Goal: Task Accomplishment & Management: Complete application form

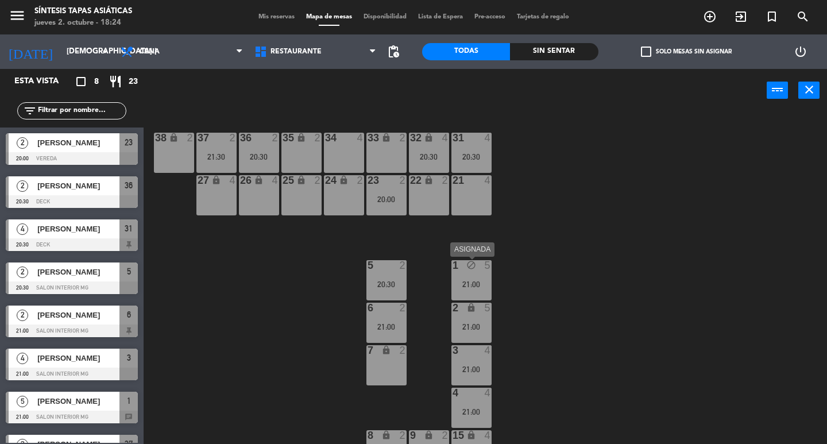
click at [475, 272] on div "1 block 5 21:00" at bounding box center [471, 280] width 40 height 40
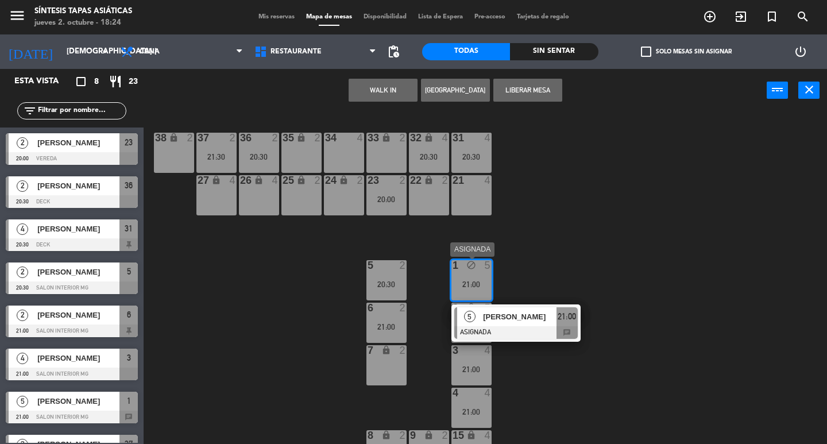
click at [521, 319] on div "5 [PERSON_NAME] ASIGNADA 21:00 chat" at bounding box center [516, 322] width 146 height 37
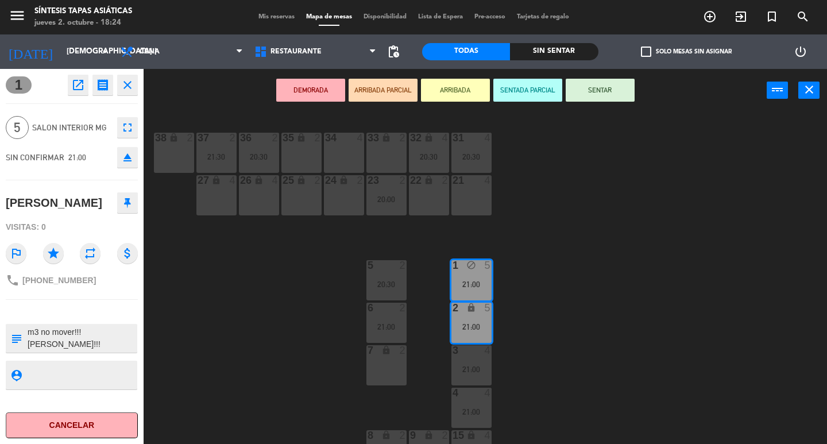
click at [521, 320] on div "31 4 20:30 32 lock 4 20:30 33 lock 2 34 4 35 lock 2 36 2 20:30 37 2 21:30 38 lo…" at bounding box center [489, 278] width 675 height 332
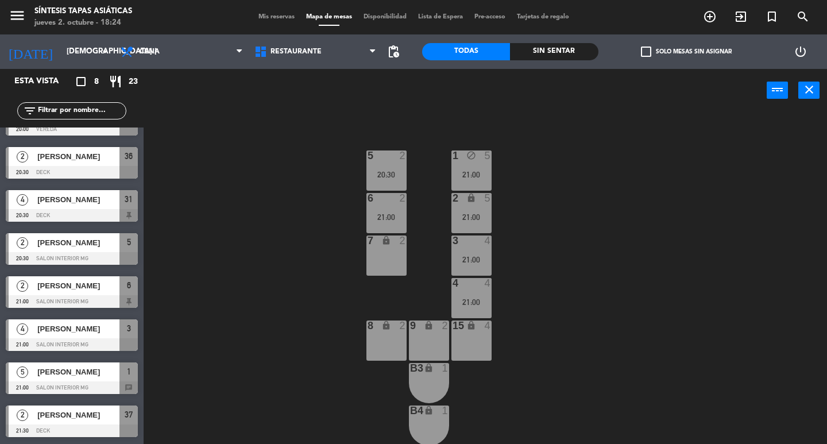
scroll to position [115, 0]
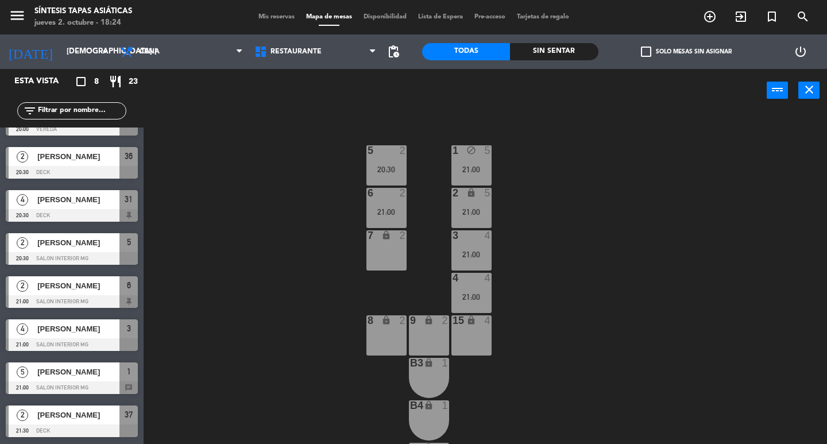
click at [467, 252] on div "21:00" at bounding box center [471, 254] width 40 height 8
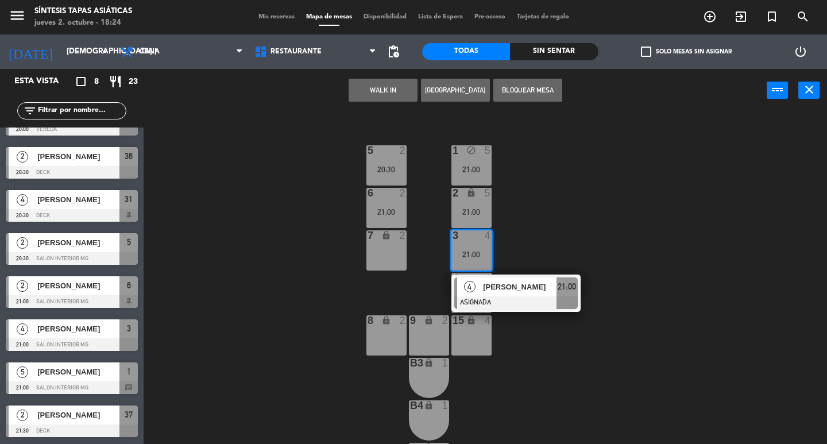
click at [526, 282] on span "[PERSON_NAME]" at bounding box center [519, 287] width 73 height 12
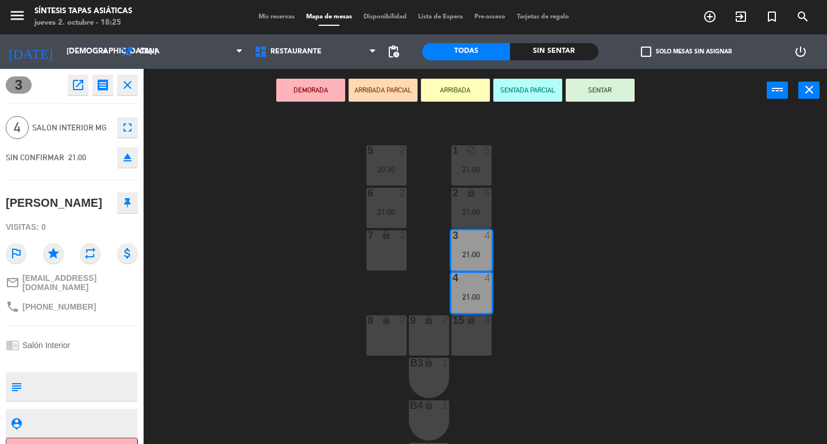
click at [526, 282] on div "31 4 20:30 32 lock 4 20:30 33 lock 2 34 4 35 lock 2 36 2 20:30 37 2 21:30 38 lo…" at bounding box center [489, 278] width 675 height 332
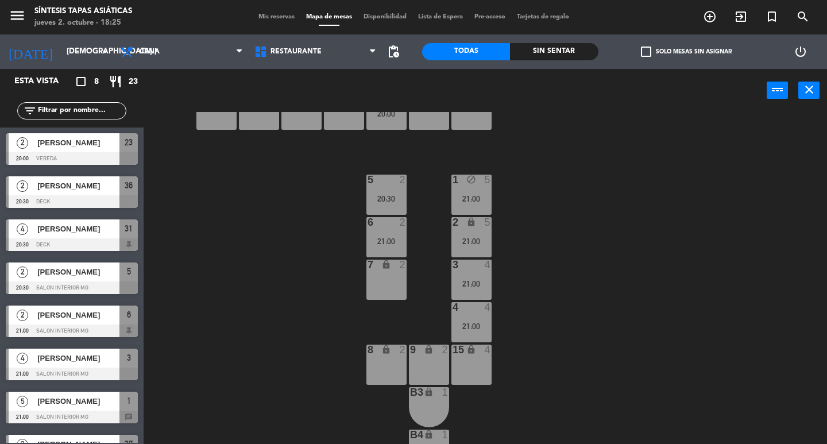
scroll to position [57, 0]
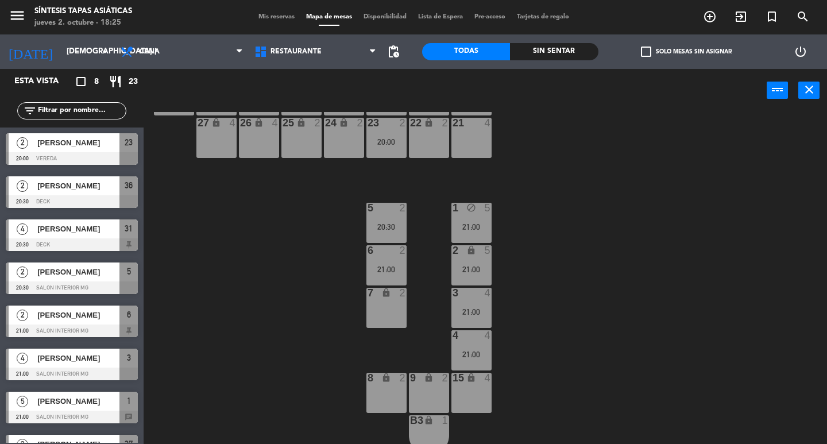
click at [398, 214] on div "5 2 20:30" at bounding box center [386, 223] width 40 height 40
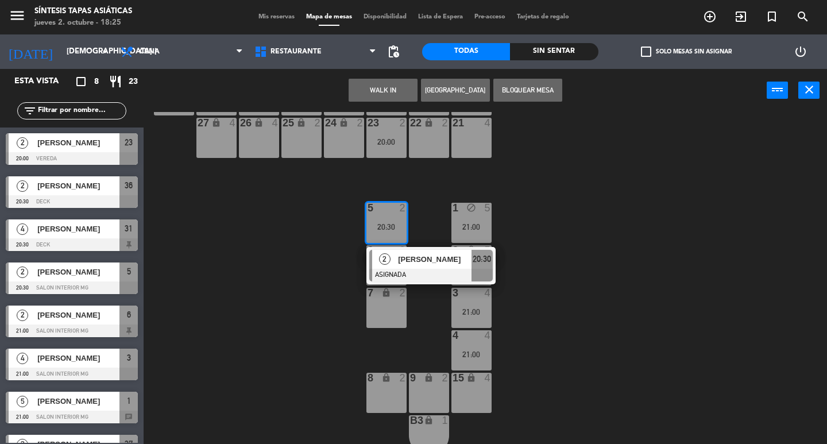
click at [304, 235] on div "31 4 20:30 32 lock 4 20:30 33 lock 2 34 4 35 lock 2 36 2 20:30 37 2 21:30 38 lo…" at bounding box center [489, 278] width 675 height 332
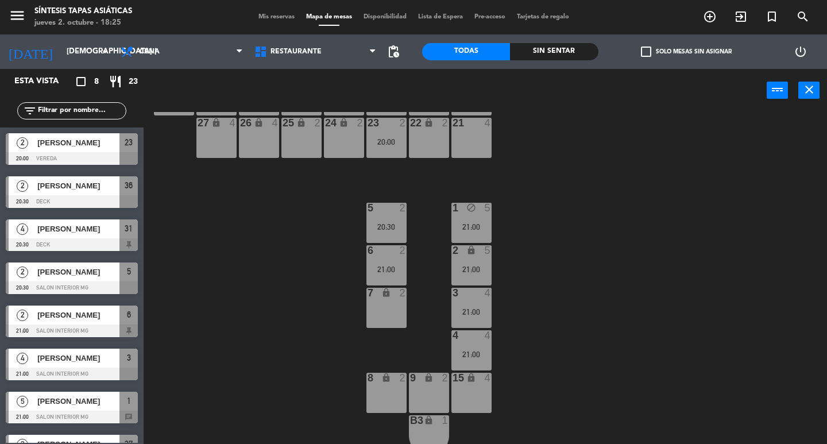
click at [379, 218] on div "5 2 20:30" at bounding box center [386, 223] width 40 height 40
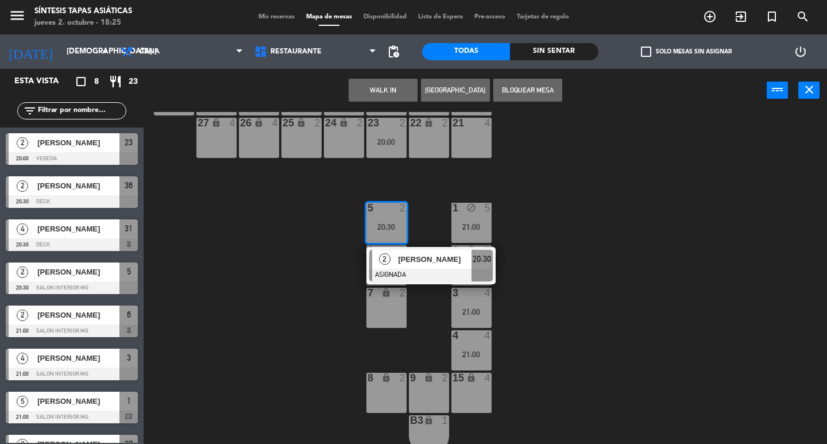
click at [297, 291] on div "31 4 20:30 32 lock 4 20:30 33 lock 2 34 4 35 lock 2 36 2 20:30 37 2 21:30 38 lo…" at bounding box center [489, 278] width 675 height 332
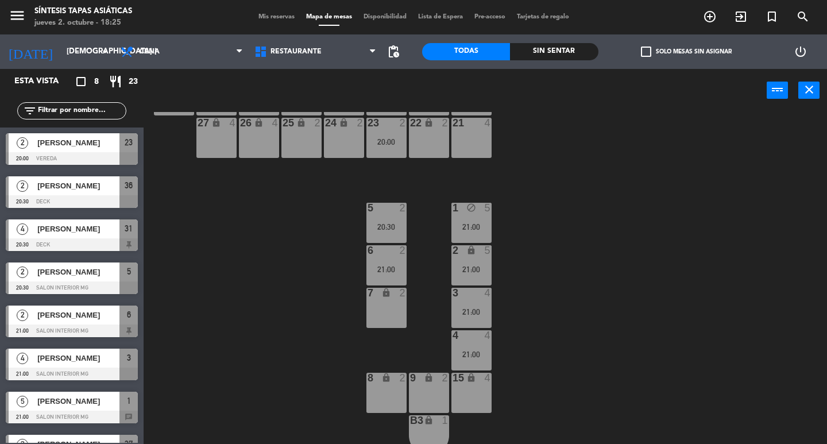
click at [389, 260] on div "6 2 21:00" at bounding box center [386, 265] width 40 height 40
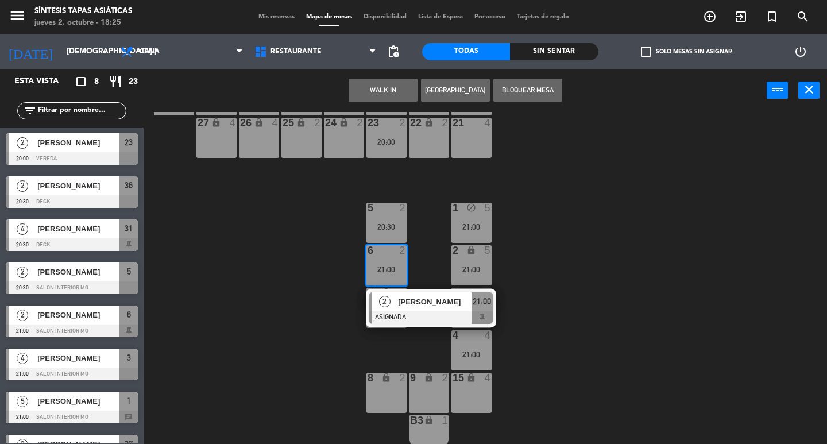
click at [235, 322] on div "31 4 20:30 32 lock 4 20:30 33 lock 2 34 4 35 lock 2 36 2 20:30 37 2 21:30 38 lo…" at bounding box center [489, 278] width 675 height 332
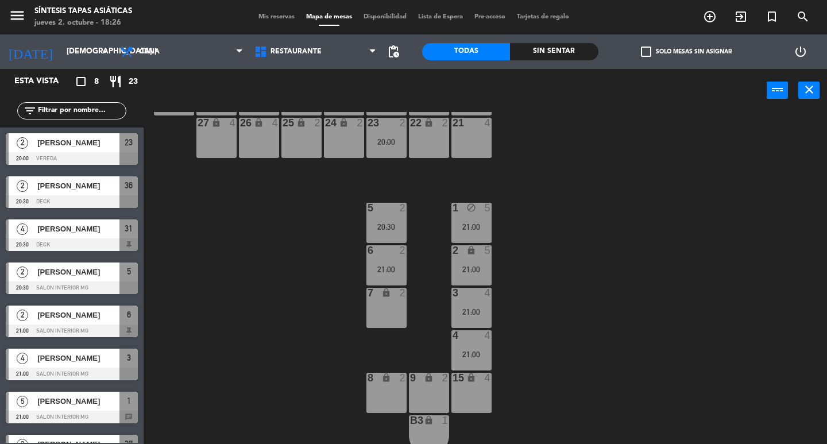
click at [375, 260] on div "6 2 21:00" at bounding box center [386, 265] width 40 height 40
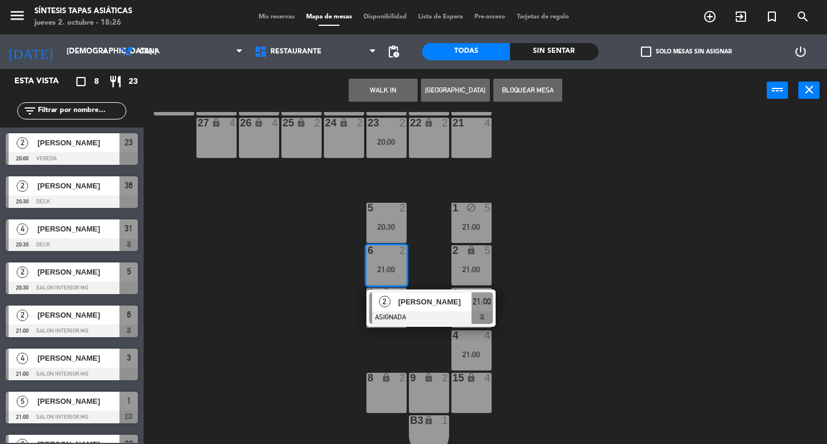
click at [309, 236] on div "31 4 20:30 32 lock 4 20:30 33 lock 2 34 4 35 lock 2 36 2 20:30 37 2 21:30 38 lo…" at bounding box center [489, 278] width 675 height 332
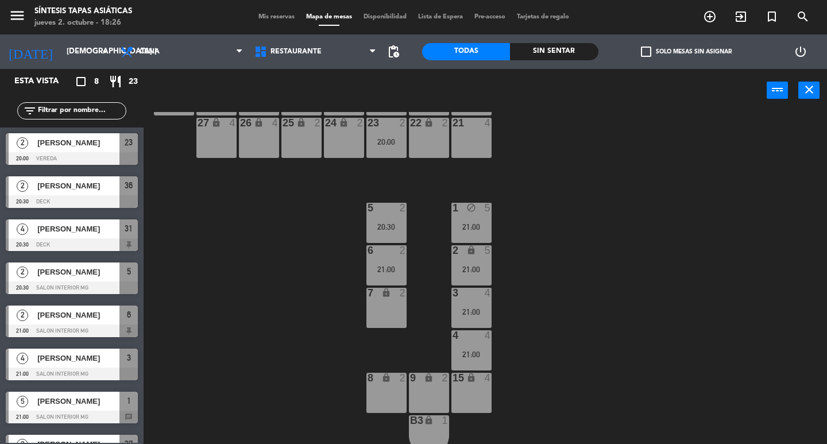
drag, startPoint x: 386, startPoint y: 225, endPoint x: 327, endPoint y: 229, distance: 58.7
click at [386, 224] on div "20:30" at bounding box center [386, 227] width 40 height 8
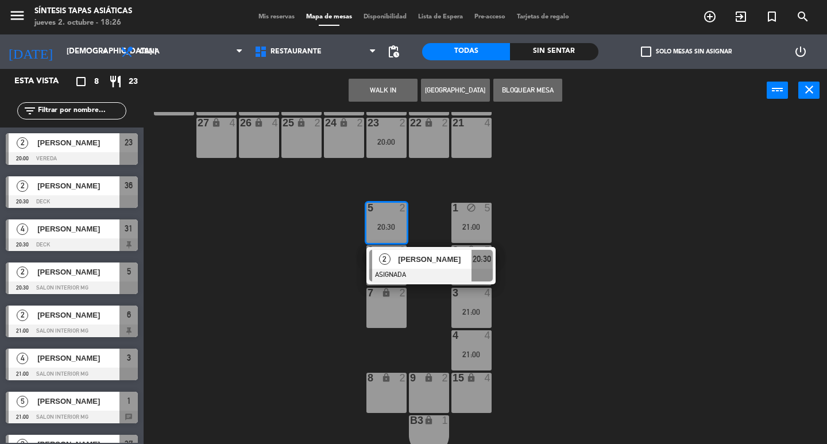
click at [281, 284] on div "31 4 20:30 32 lock 4 20:30 33 lock 2 34 4 35 lock 2 36 2 20:30 37 2 21:30 38 lo…" at bounding box center [489, 278] width 675 height 332
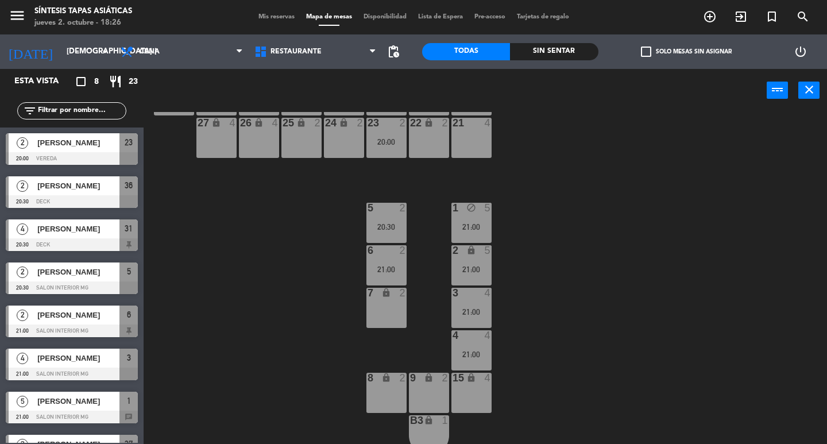
click at [408, 258] on div "31 4 20:30 32 lock 4 20:30 33 lock 2 34 4 35 lock 2 36 2 20:30 37 2 21:30 38 lo…" at bounding box center [489, 278] width 675 height 332
click at [390, 268] on div "21:00" at bounding box center [386, 269] width 40 height 8
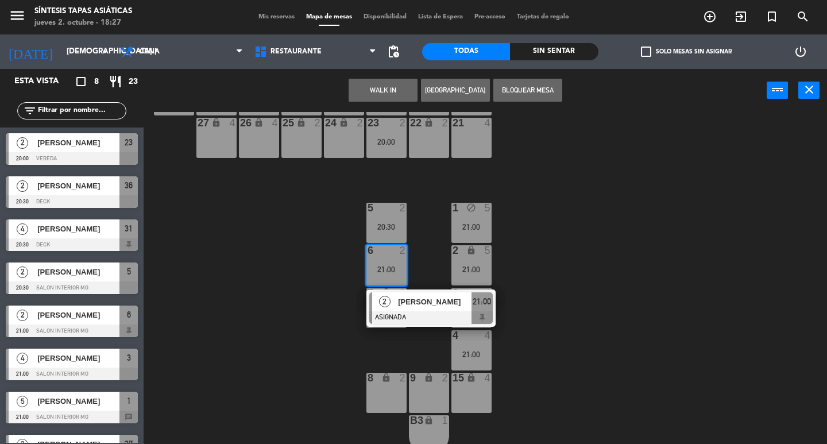
click at [482, 286] on div "31 4 20:30 32 lock 4 20:30 33 lock 2 34 4 35 lock 2 36 2 20:30 37 2 21:30 38 lo…" at bounding box center [489, 278] width 675 height 332
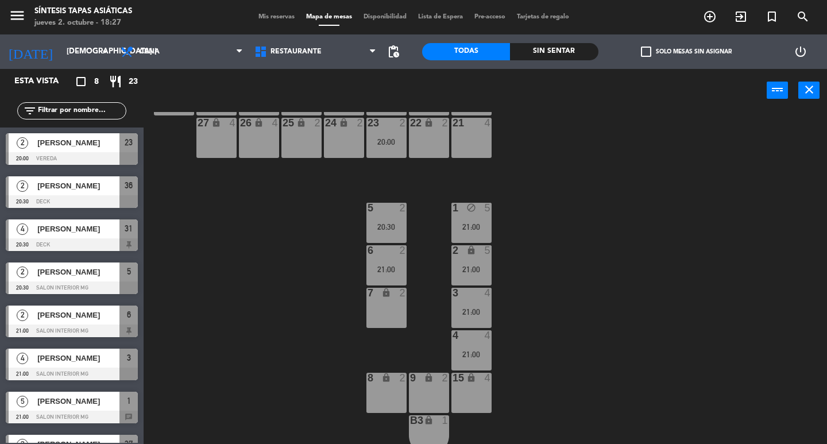
click at [510, 297] on div "31 4 20:30 32 lock 4 20:30 33 lock 2 34 4 35 lock 2 36 2 20:30 37 2 21:30 38 lo…" at bounding box center [489, 278] width 675 height 332
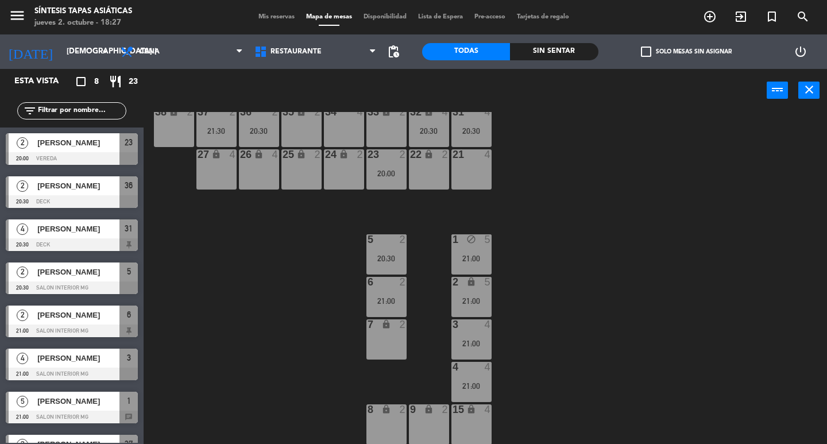
scroll to position [0, 0]
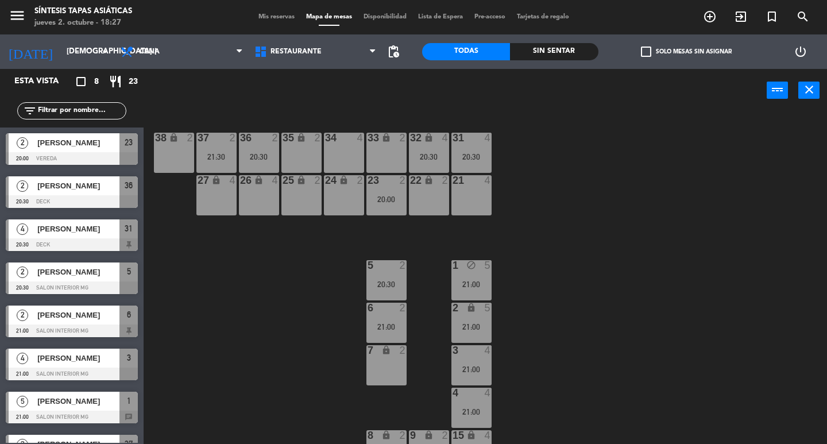
click at [374, 192] on div "23 2 20:00" at bounding box center [386, 195] width 40 height 40
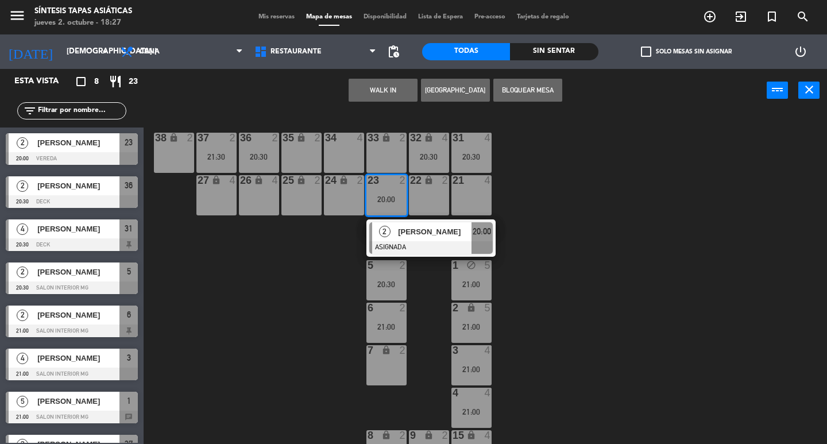
click at [556, 331] on div "31 4 20:30 32 lock 4 20:30 33 lock 2 34 4 35 lock 2 36 2 20:30 37 2 21:30 38 lo…" at bounding box center [489, 278] width 675 height 332
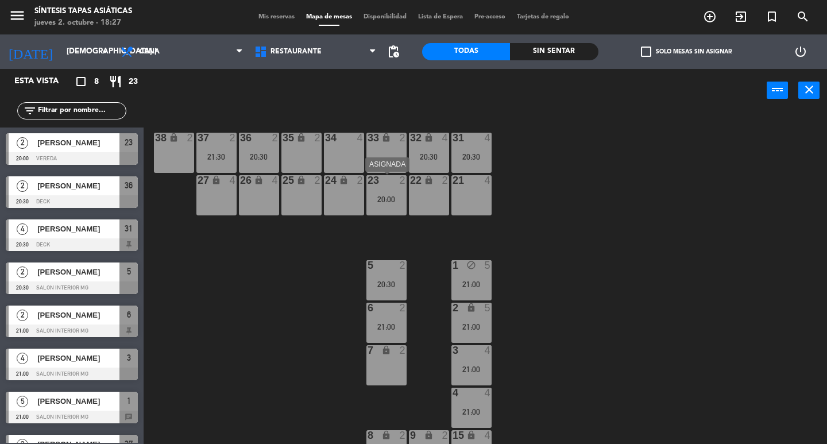
click at [402, 207] on div "23 2 20:00" at bounding box center [386, 195] width 40 height 40
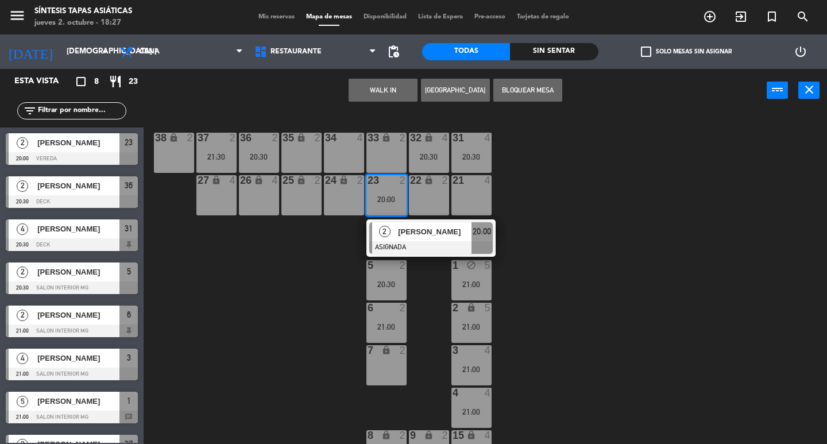
click at [490, 212] on div "21 4" at bounding box center [471, 195] width 40 height 40
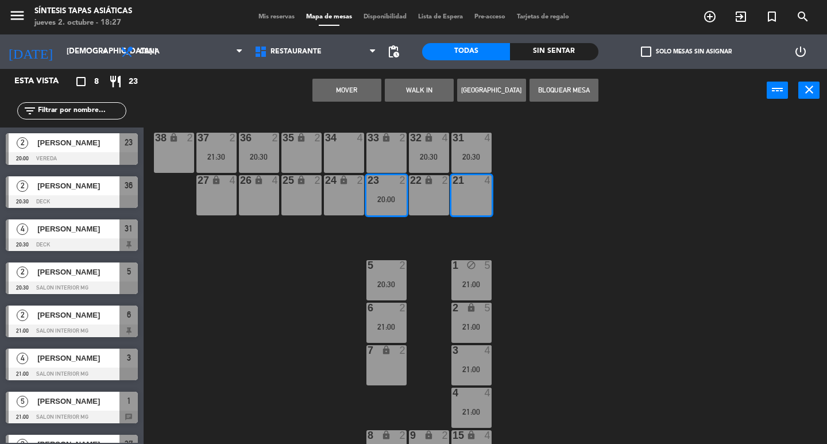
click at [497, 168] on div "31 4 20:30 32 lock 4 20:30 33 lock 2 34 4 35 lock 2 36 2 20:30 37 2 21:30 38 lo…" at bounding box center [489, 278] width 675 height 332
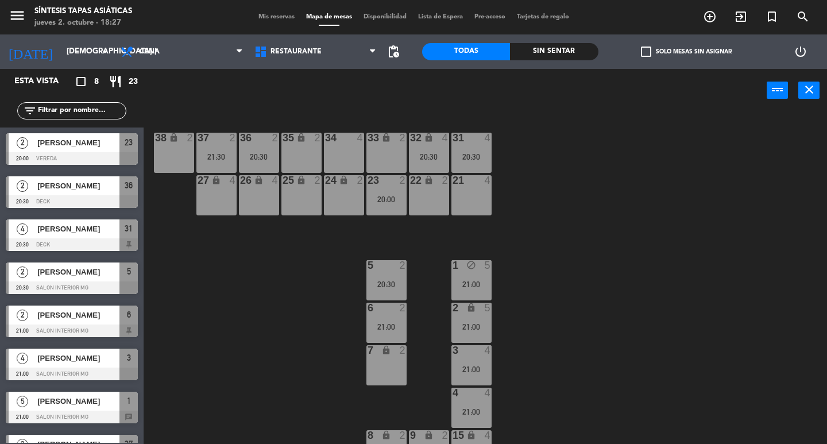
click at [466, 150] on div "31 4 20:30" at bounding box center [471, 153] width 40 height 40
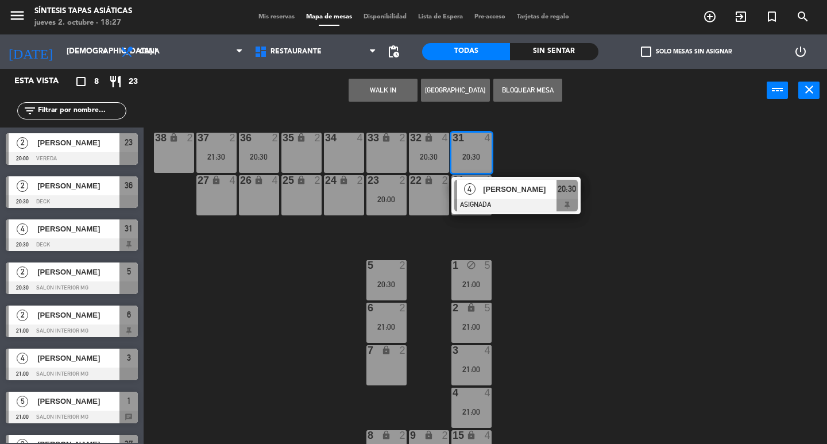
click at [417, 257] on div "31 4 20:30 4 [PERSON_NAME] ASIGNADA 20:30 32 lock 4 20:30 33 lock 2 34 4 35 loc…" at bounding box center [489, 278] width 675 height 332
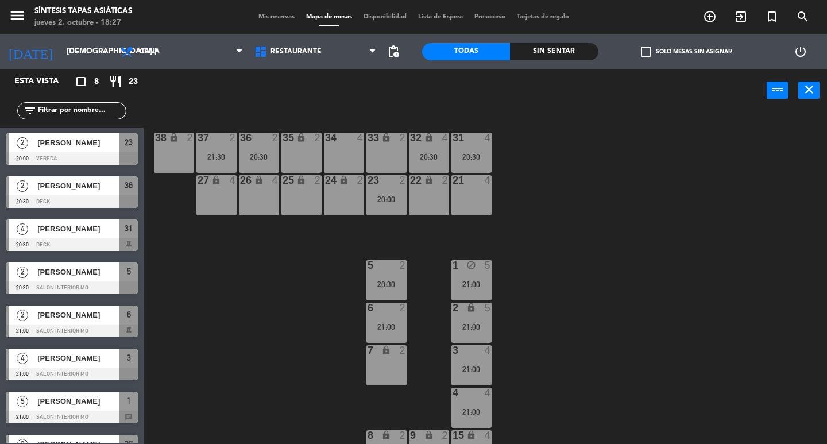
click at [271, 161] on div "36 2 20:30" at bounding box center [259, 153] width 40 height 40
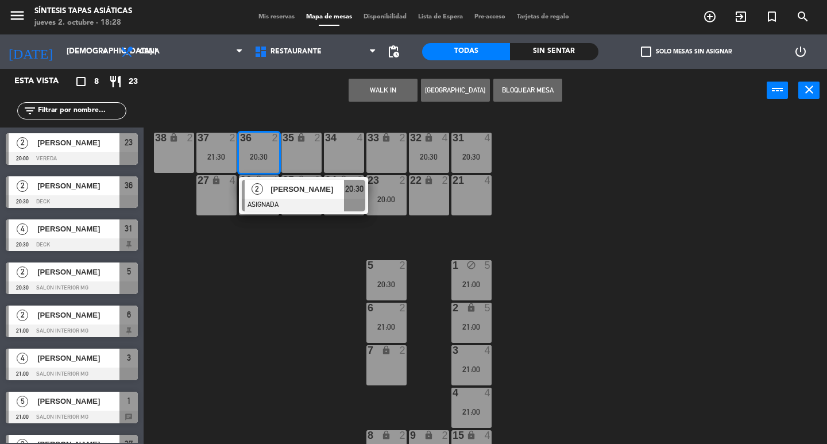
click at [223, 278] on div "31 4 20:30 32 lock 4 20:30 33 lock 2 34 4 35 lock 2 36 2 20:30 2 carolina Mare …" at bounding box center [489, 278] width 675 height 332
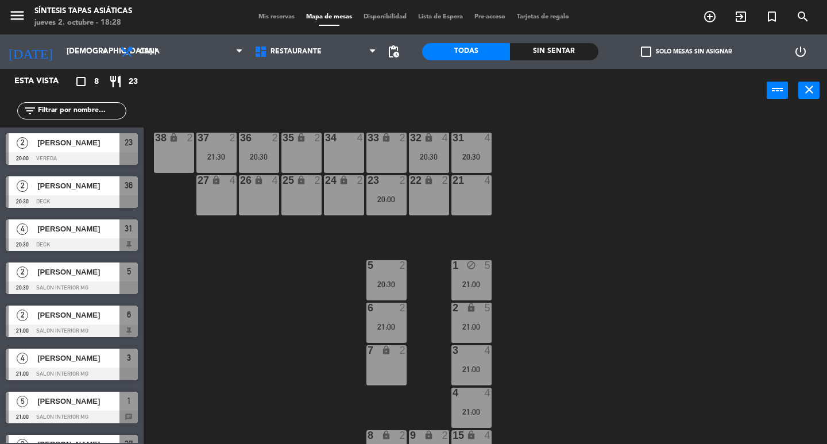
click at [215, 156] on div "21:30" at bounding box center [216, 157] width 40 height 8
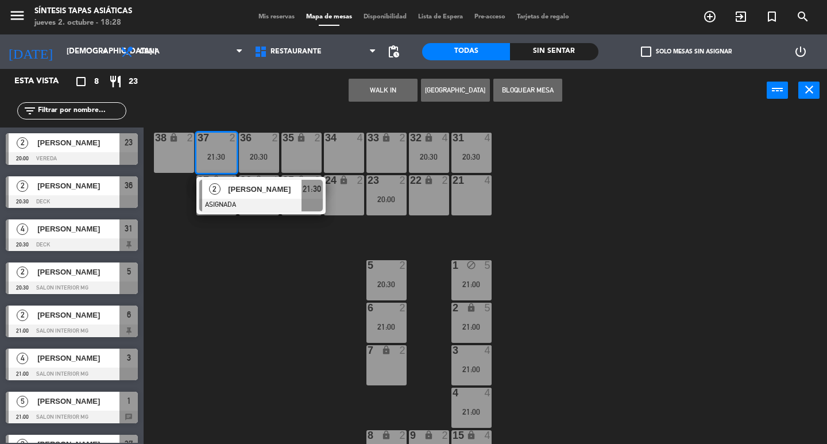
click at [283, 312] on div "31 4 20:30 32 lock 4 20:30 33 lock 2 34 4 35 lock 2 36 2 20:30 37 2 21:30 2 [PE…" at bounding box center [489, 278] width 675 height 332
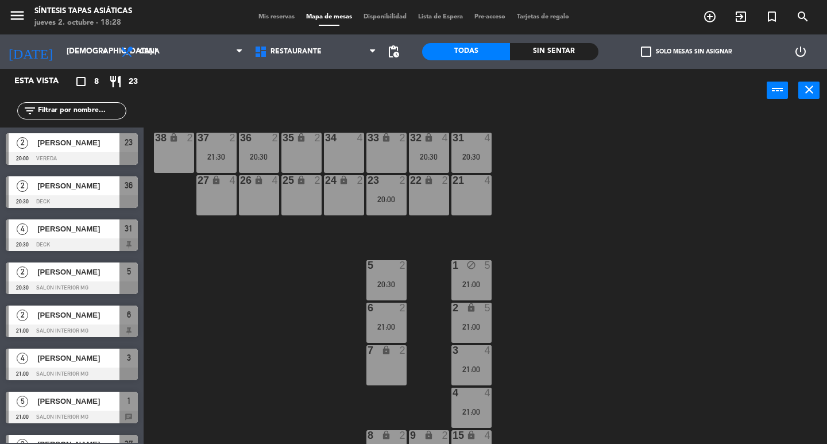
click at [263, 17] on span "Mis reservas" at bounding box center [277, 17] width 48 height 6
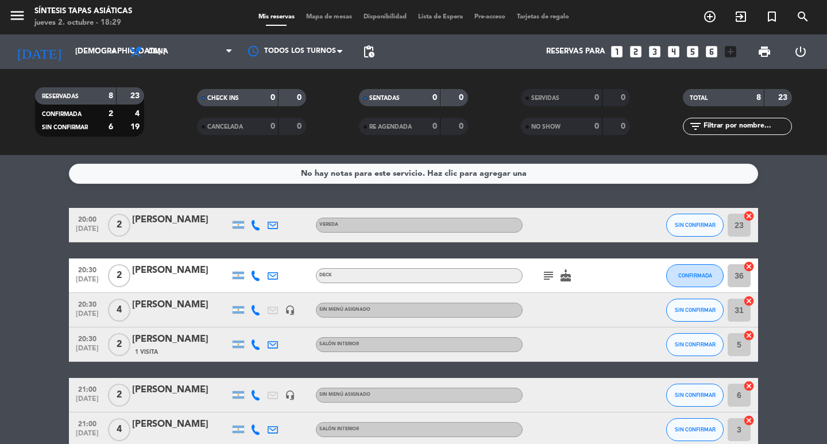
click at [550, 273] on icon "subject" at bounding box center [548, 276] width 14 height 14
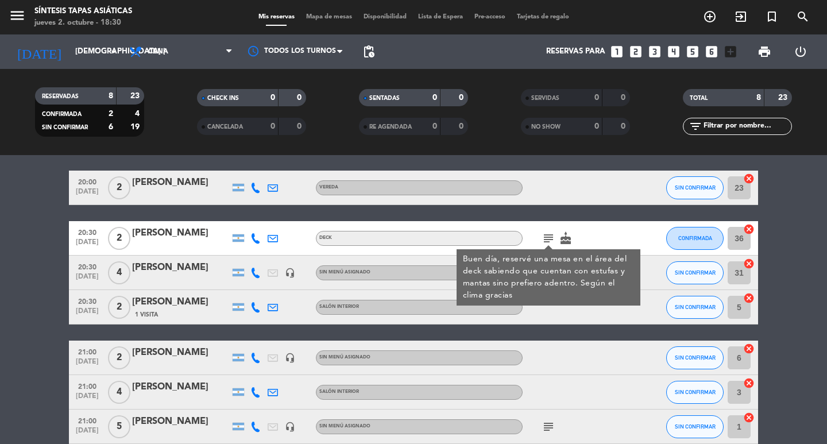
scroll to position [57, 0]
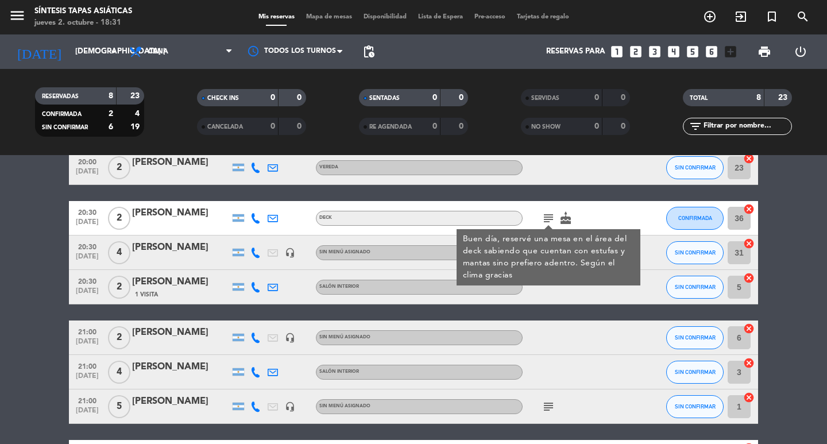
drag, startPoint x: 523, startPoint y: 290, endPoint x: 532, endPoint y: 286, distance: 10.0
click at [523, 289] on div at bounding box center [573, 287] width 103 height 34
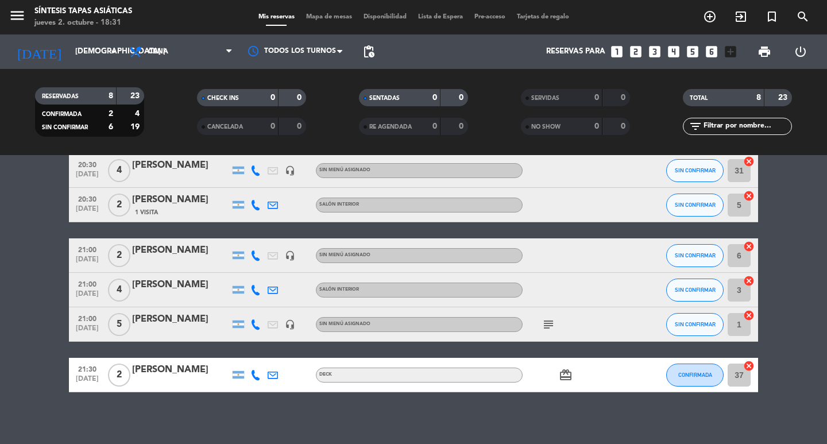
scroll to position [145, 0]
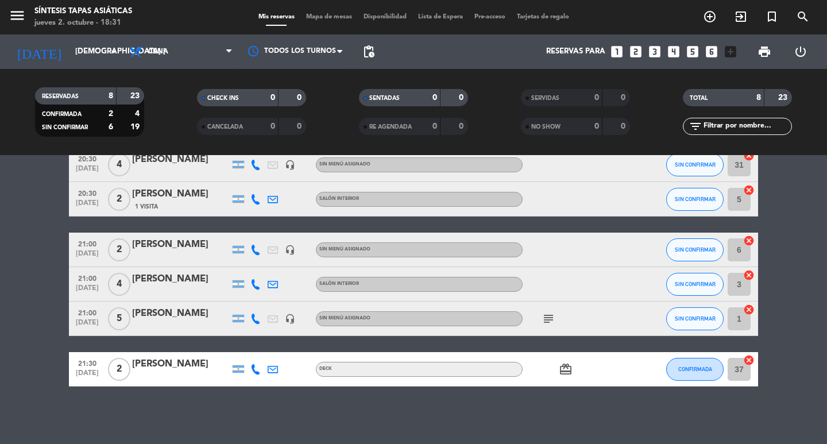
click at [547, 322] on icon "subject" at bounding box center [548, 319] width 14 height 14
click at [547, 321] on icon "subject" at bounding box center [548, 319] width 14 height 14
click at [559, 371] on icon "card_giftcard" at bounding box center [566, 369] width 14 height 14
click at [562, 369] on icon "card_giftcard" at bounding box center [566, 369] width 14 height 14
click at [551, 327] on div "subject" at bounding box center [573, 318] width 103 height 34
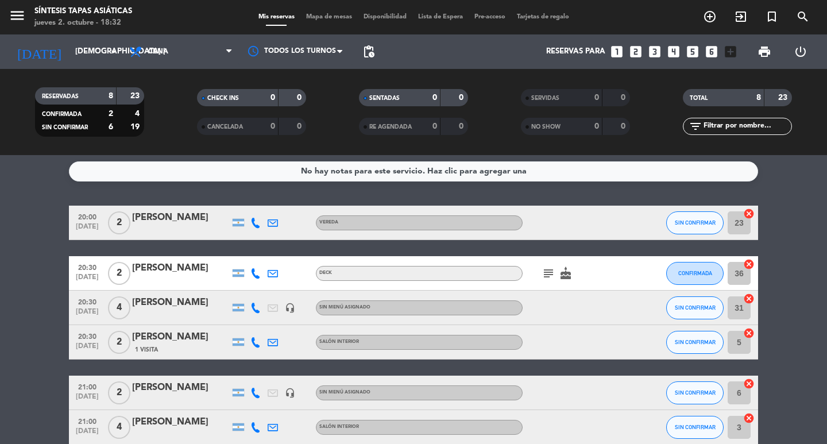
scroll to position [0, 0]
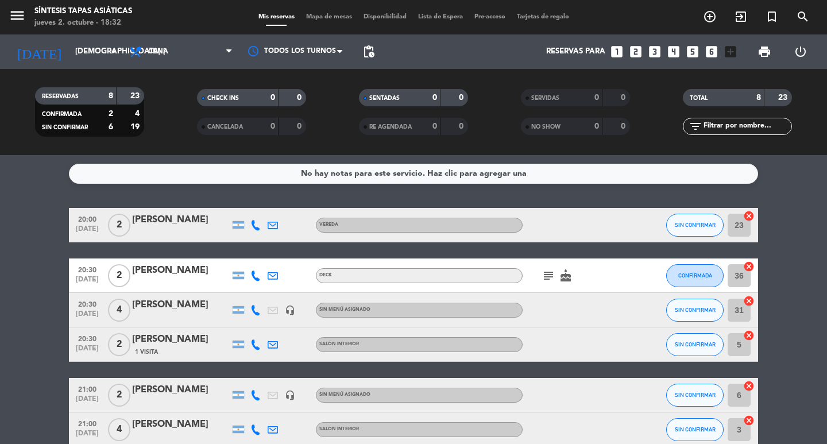
click at [181, 227] on div "[PERSON_NAME]" at bounding box center [181, 219] width 98 height 15
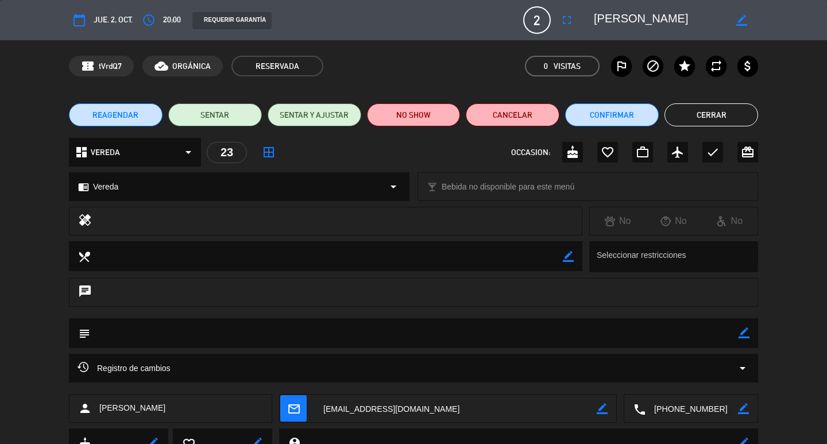
click at [671, 109] on button "Cerrar" at bounding box center [711, 114] width 94 height 23
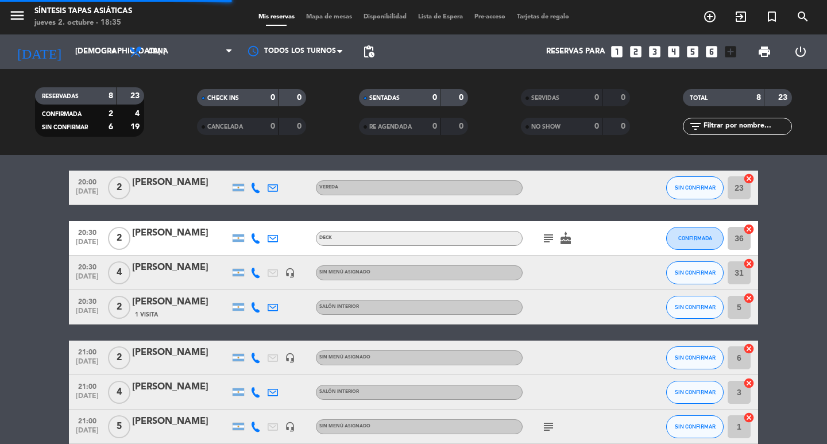
scroll to position [57, 0]
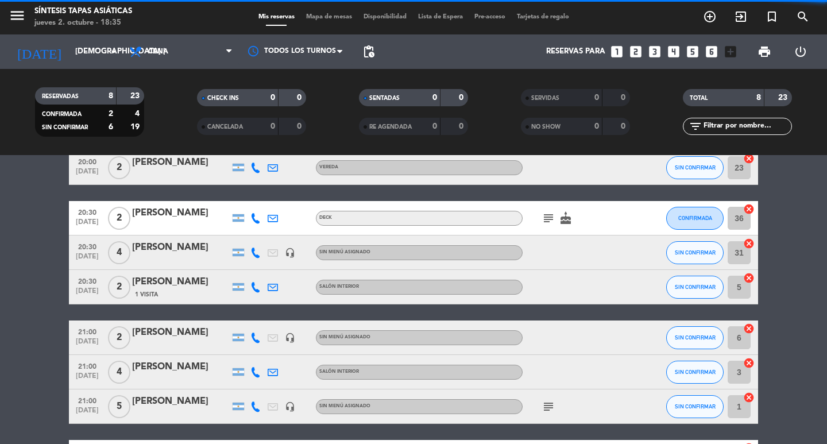
click at [188, 222] on div at bounding box center [181, 225] width 98 height 9
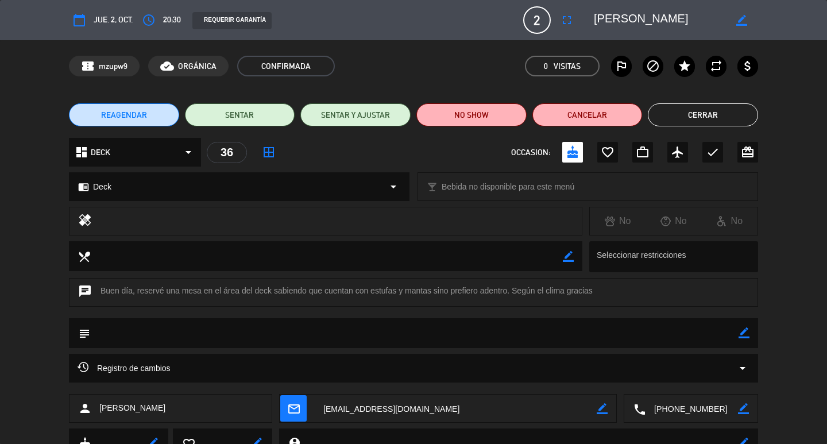
click at [709, 117] on button "Cerrar" at bounding box center [703, 114] width 110 height 23
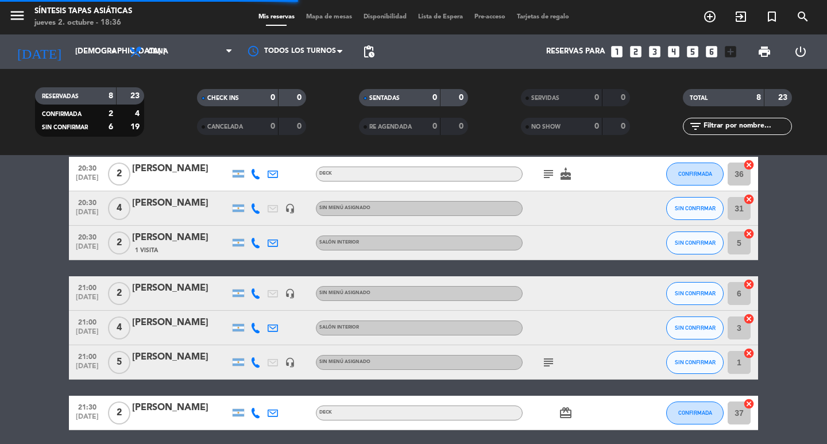
scroll to position [115, 0]
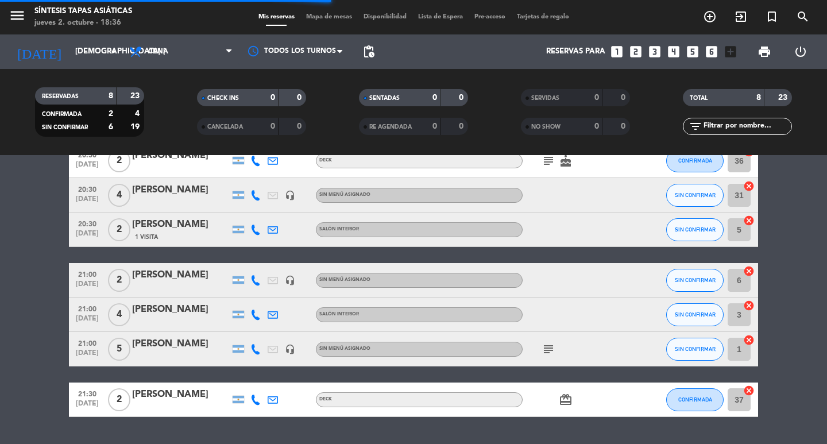
click at [184, 204] on div at bounding box center [181, 202] width 98 height 9
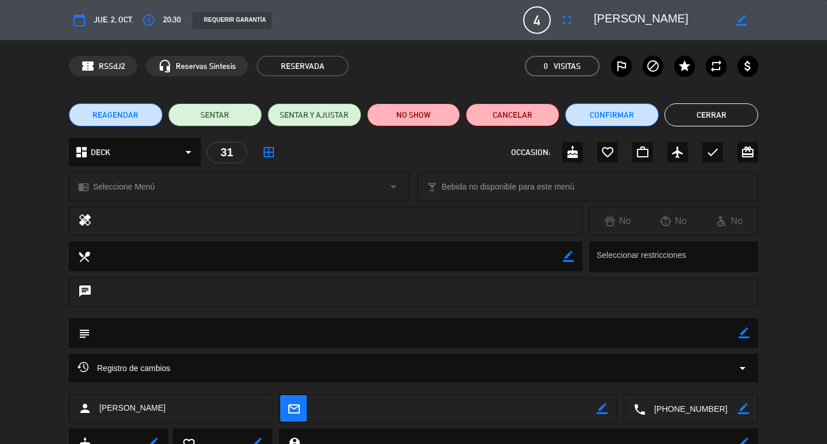
click at [710, 122] on button "Cerrar" at bounding box center [711, 114] width 94 height 23
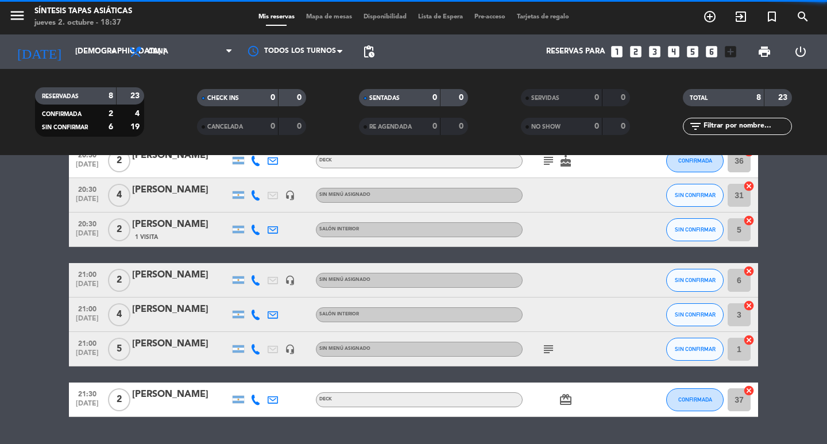
click at [169, 228] on div "[PERSON_NAME]" at bounding box center [181, 224] width 98 height 15
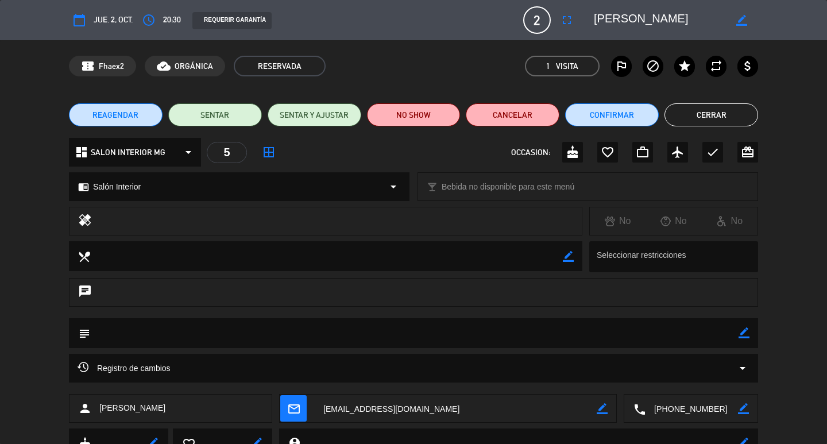
click at [686, 114] on button "Cerrar" at bounding box center [711, 114] width 94 height 23
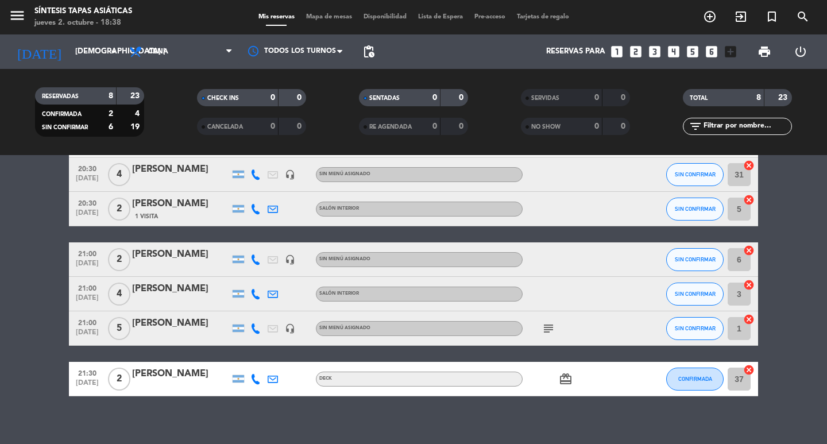
scroll to position [145, 0]
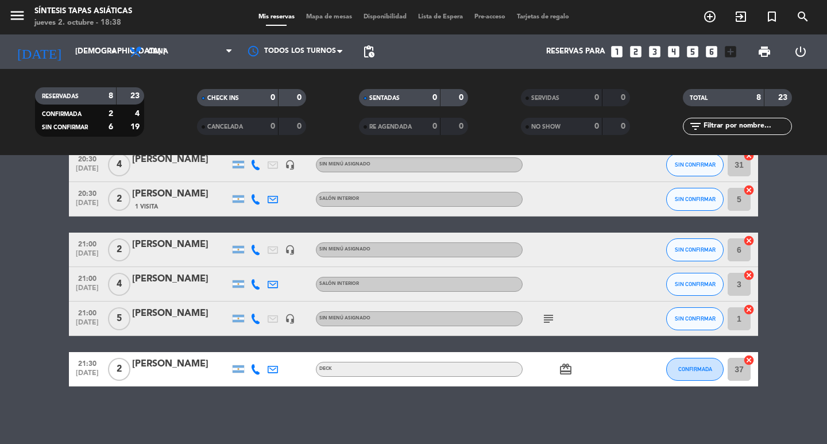
click at [197, 253] on div at bounding box center [181, 257] width 98 height 9
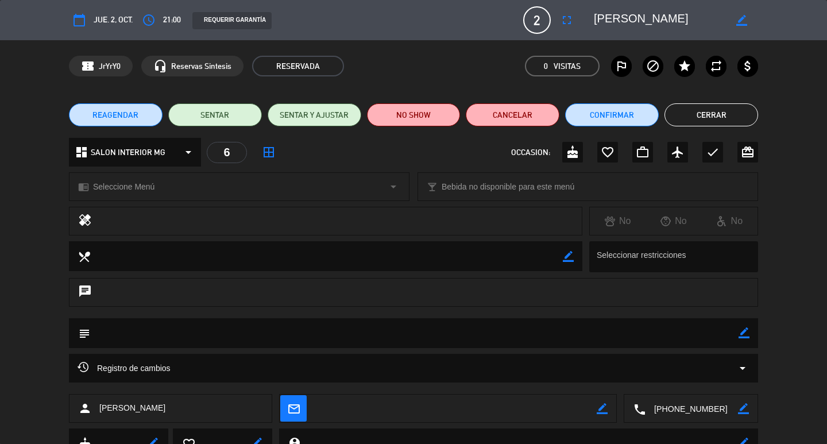
click at [690, 108] on button "Cerrar" at bounding box center [711, 114] width 94 height 23
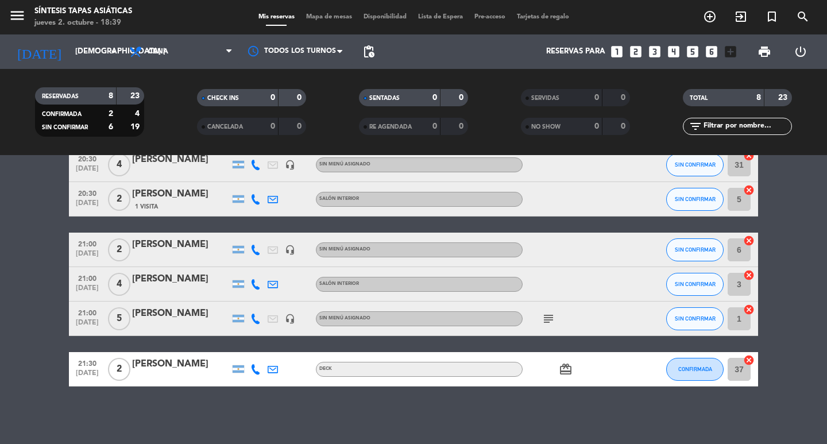
click at [192, 282] on div "[PERSON_NAME]" at bounding box center [181, 279] width 98 height 15
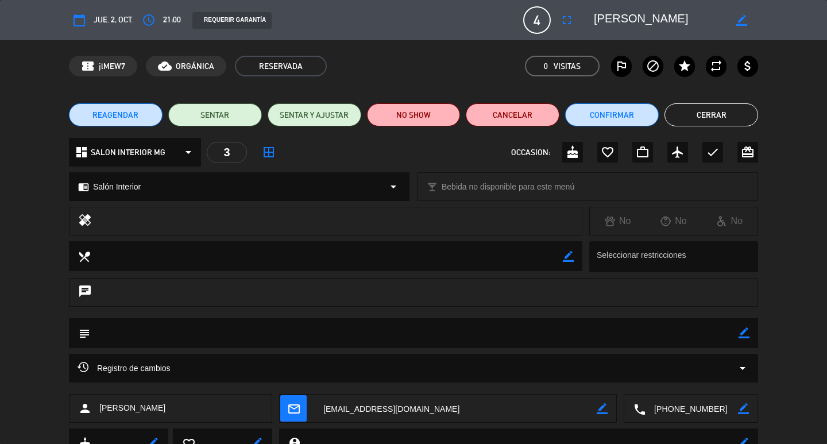
click at [680, 110] on button "Cerrar" at bounding box center [711, 114] width 94 height 23
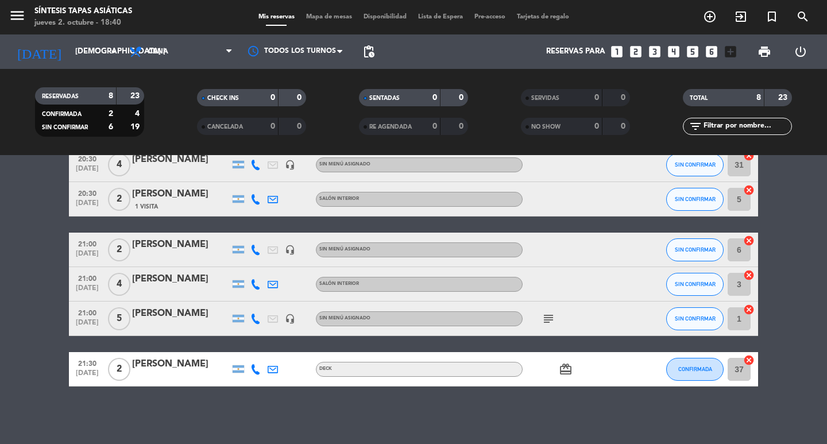
click at [198, 313] on div "[PERSON_NAME]" at bounding box center [181, 313] width 98 height 15
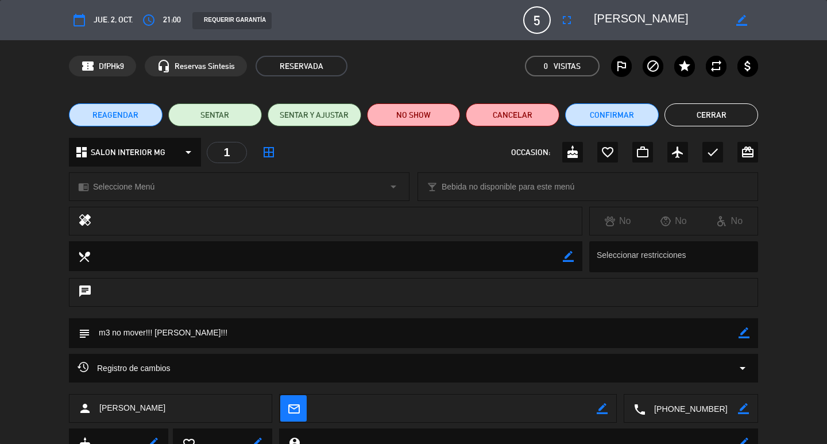
click at [677, 118] on button "Cerrar" at bounding box center [711, 114] width 94 height 23
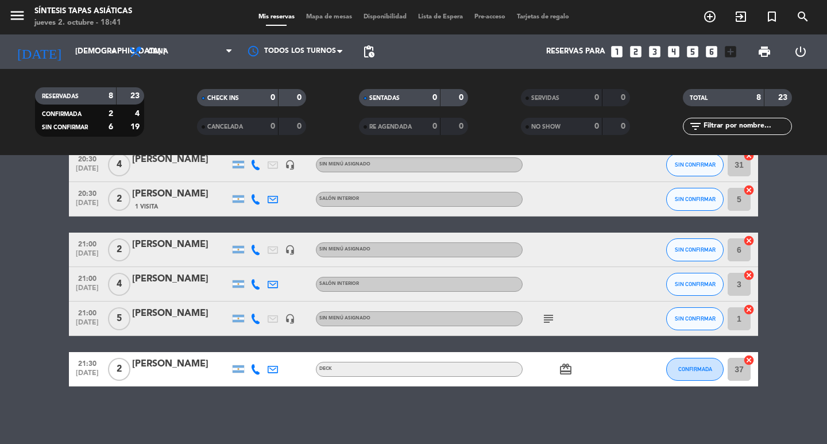
click at [152, 370] on div "[PERSON_NAME]" at bounding box center [181, 364] width 98 height 15
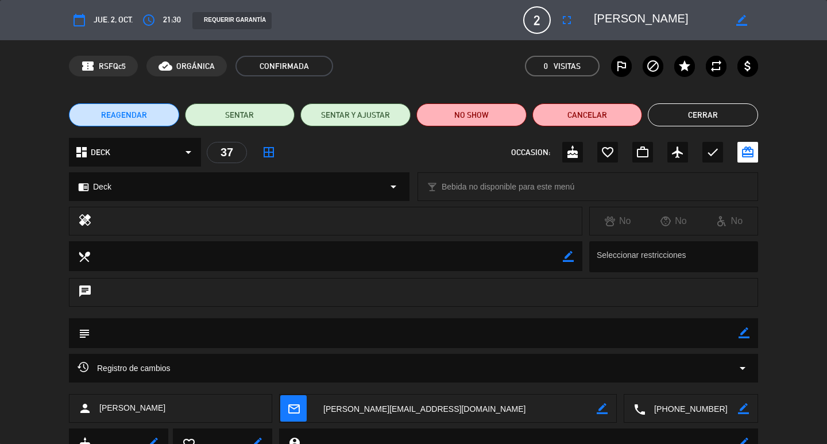
click at [705, 116] on button "Cerrar" at bounding box center [703, 114] width 110 height 23
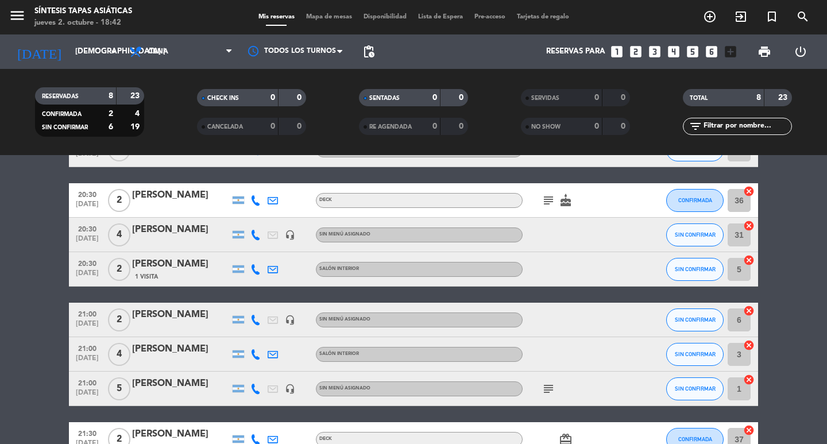
scroll to position [0, 0]
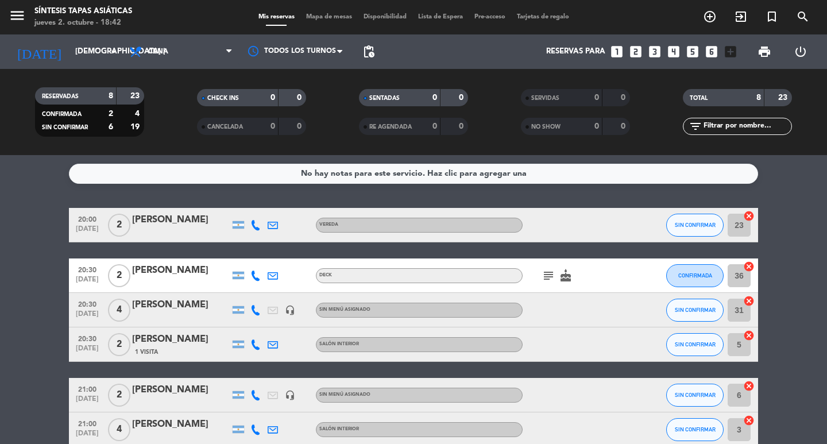
click at [318, 15] on span "Mapa de mesas" at bounding box center [328, 17] width 57 height 6
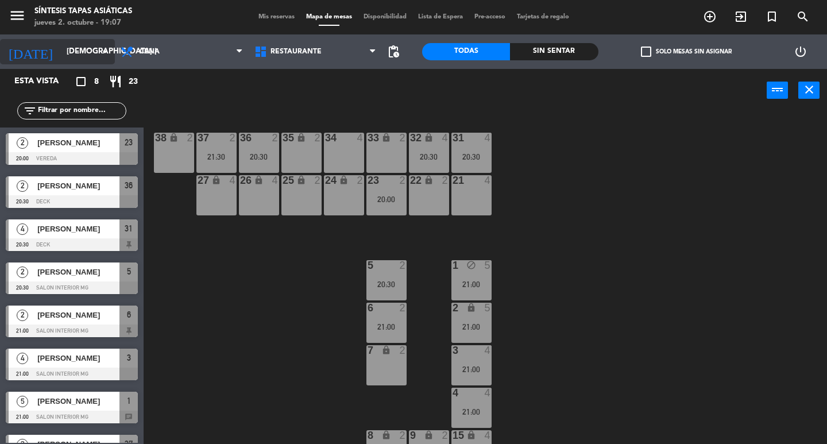
click at [98, 47] on icon "arrow_drop_down" at bounding box center [105, 52] width 14 height 14
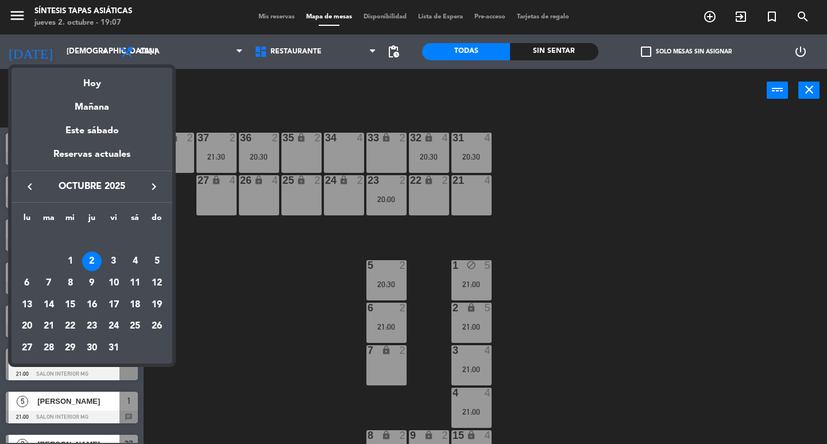
drag, startPoint x: 72, startPoint y: 280, endPoint x: 83, endPoint y: 282, distance: 10.5
click at [72, 280] on div "8" at bounding box center [70, 283] width 20 height 20
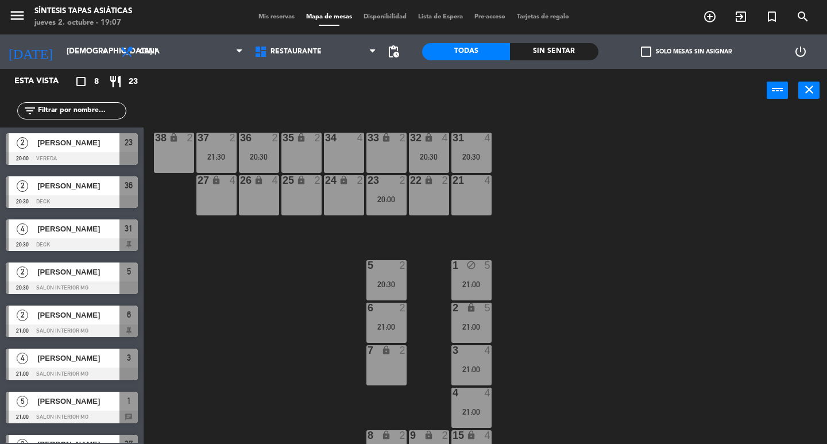
type input "mié. [DATE]"
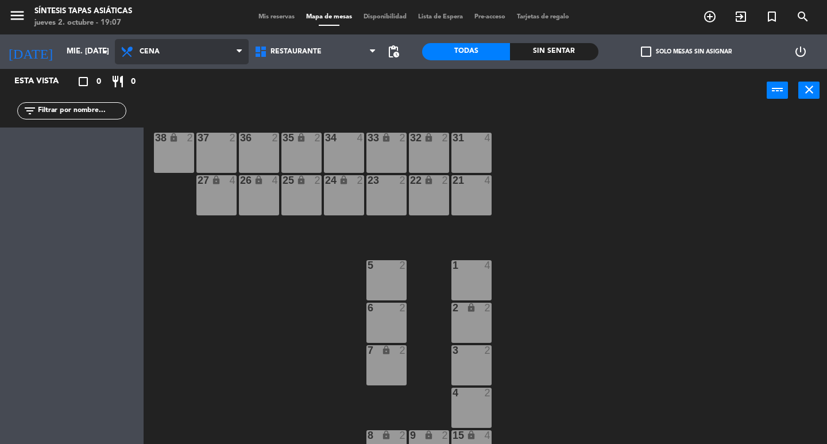
click at [215, 56] on span "Cena" at bounding box center [182, 51] width 134 height 25
click at [271, 267] on div "31 4 32 lock 2 33 lock 2 34 4 35 lock 2 36 2 37 2 38 lock 2 21 4 22 lock 2 23 2…" at bounding box center [489, 278] width 675 height 332
click at [473, 154] on div "31 4" at bounding box center [471, 153] width 40 height 40
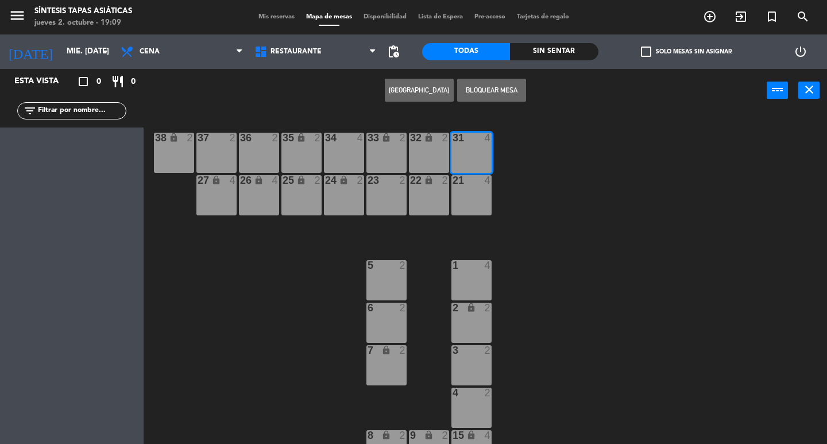
click at [440, 86] on button "[GEOGRAPHIC_DATA]" at bounding box center [419, 90] width 69 height 23
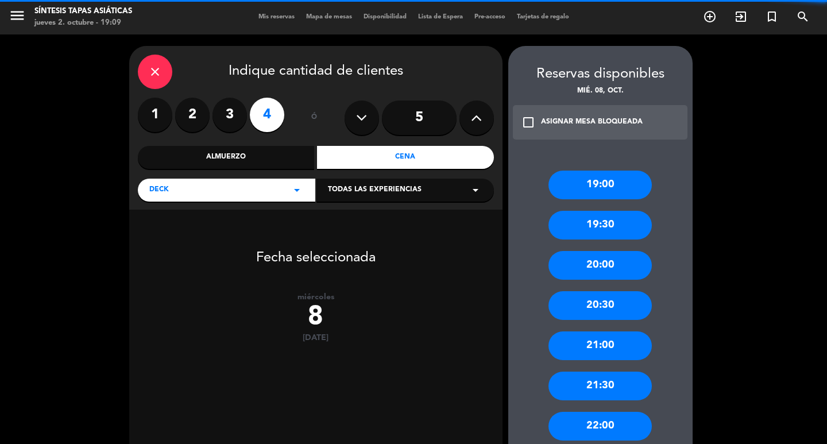
click at [481, 114] on icon at bounding box center [476, 117] width 11 height 17
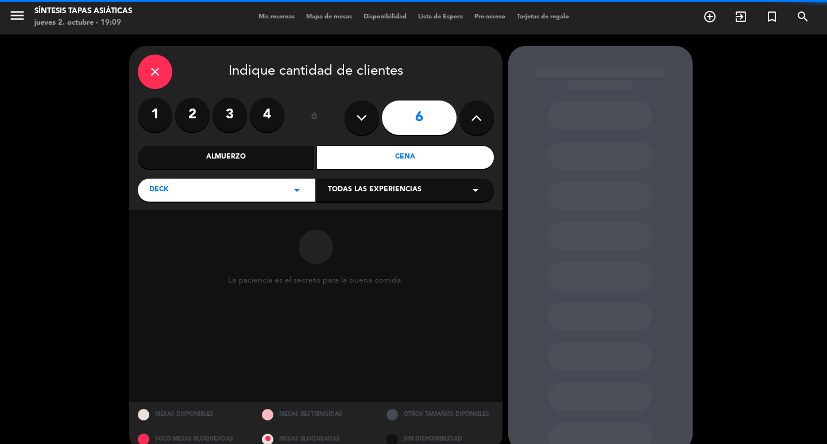
click at [481, 114] on icon at bounding box center [476, 117] width 11 height 17
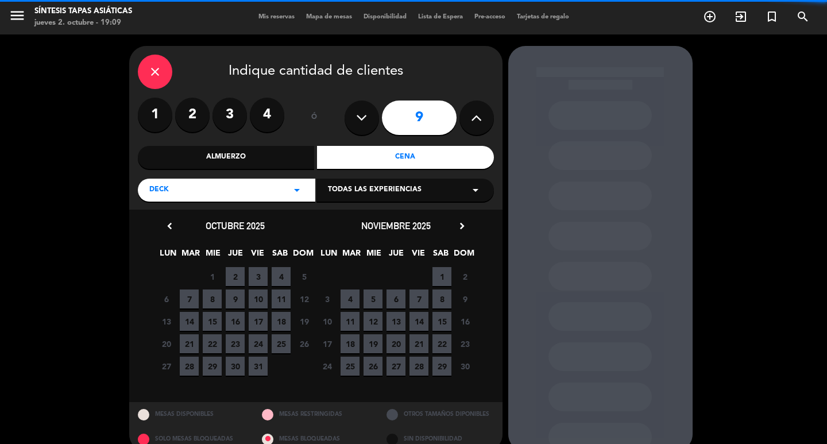
click at [481, 114] on icon at bounding box center [476, 117] width 11 height 17
type input "10"
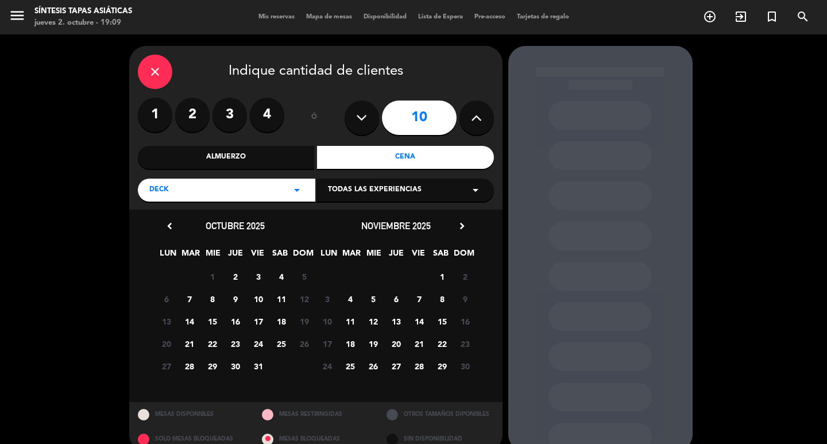
click at [212, 300] on span "8" at bounding box center [212, 298] width 19 height 19
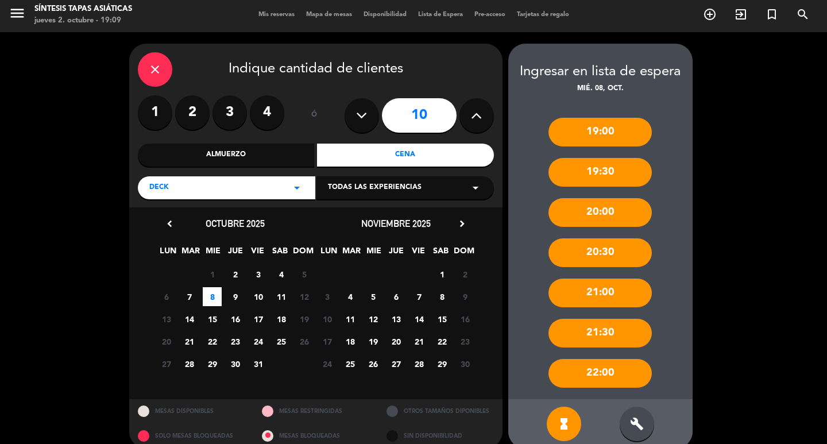
click at [635, 427] on icon "build" at bounding box center [637, 424] width 14 height 14
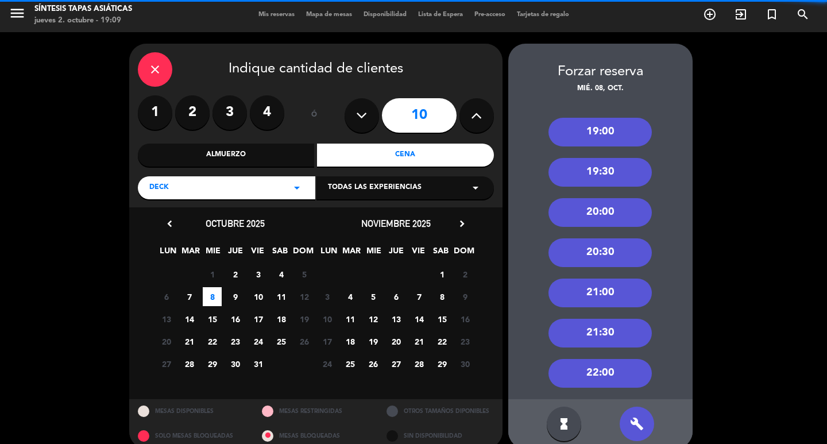
click at [625, 220] on div "20:00" at bounding box center [599, 212] width 103 height 29
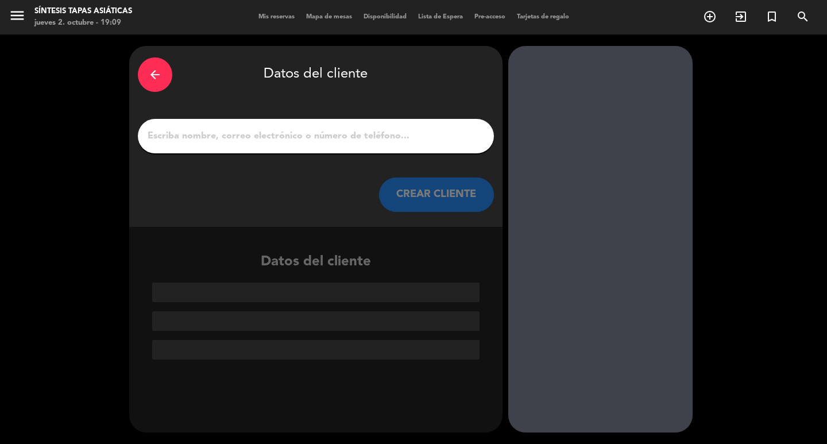
click at [315, 137] on input "1" at bounding box center [315, 136] width 339 height 16
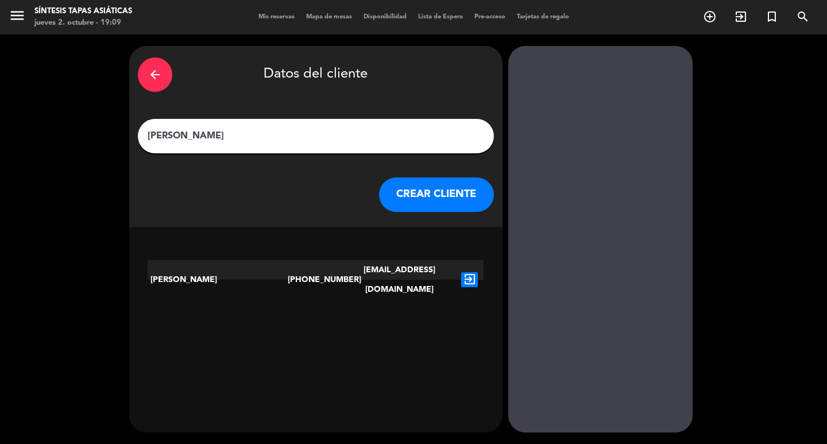
type input "[PERSON_NAME]"
click at [473, 272] on icon "exit_to_app" at bounding box center [469, 279] width 17 height 15
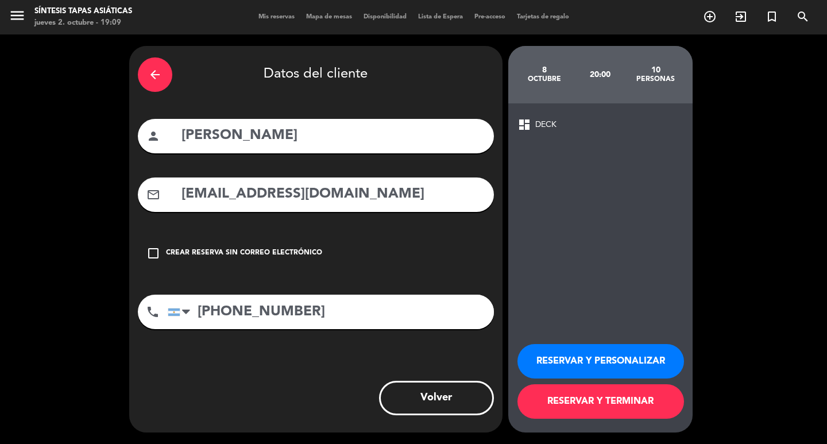
click at [622, 358] on button "RESERVAR Y PERSONALIZAR" at bounding box center [600, 361] width 166 height 34
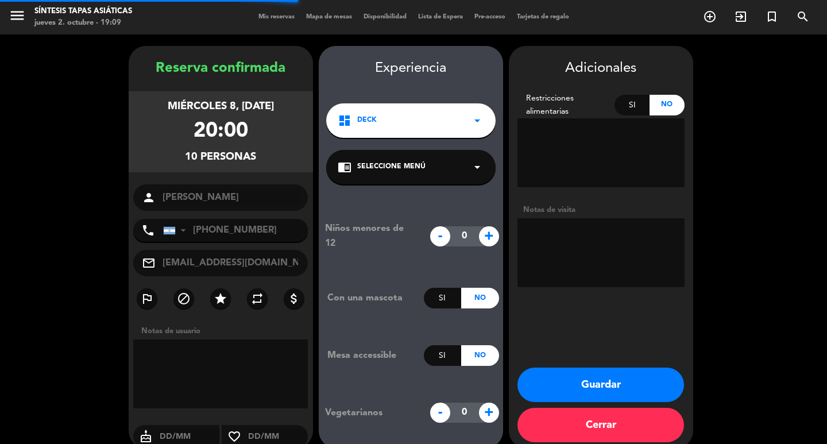
scroll to position [16, 0]
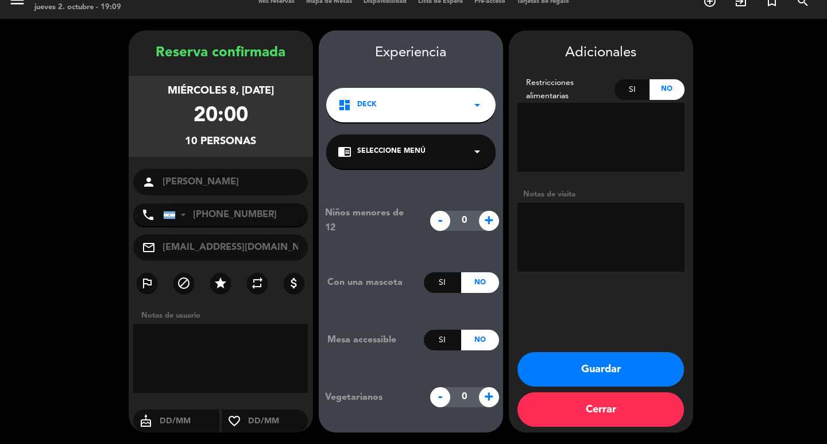
click at [612, 373] on button "Guardar" at bounding box center [600, 369] width 166 height 34
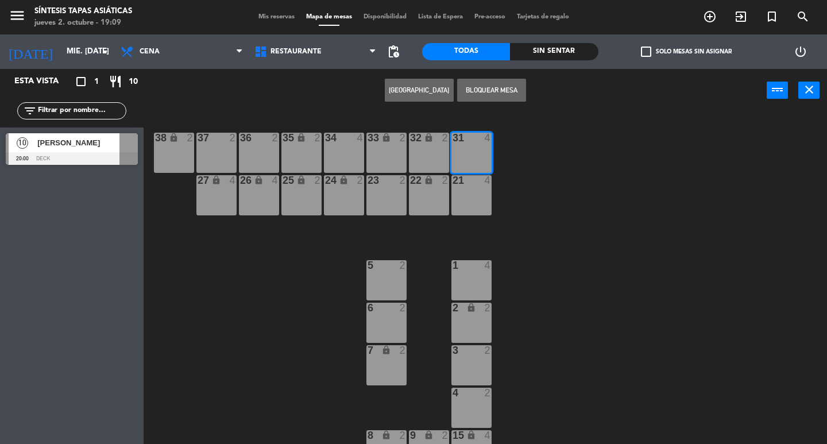
click at [286, 15] on span "Mis reservas" at bounding box center [277, 17] width 48 height 6
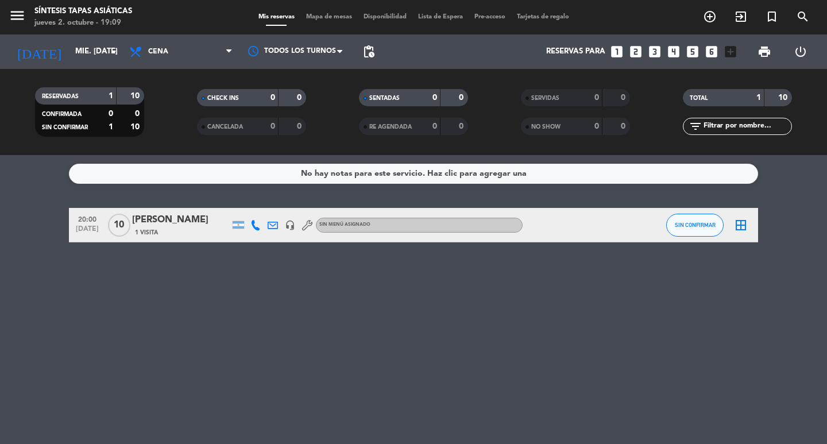
click at [197, 224] on div "[PERSON_NAME]" at bounding box center [181, 219] width 98 height 15
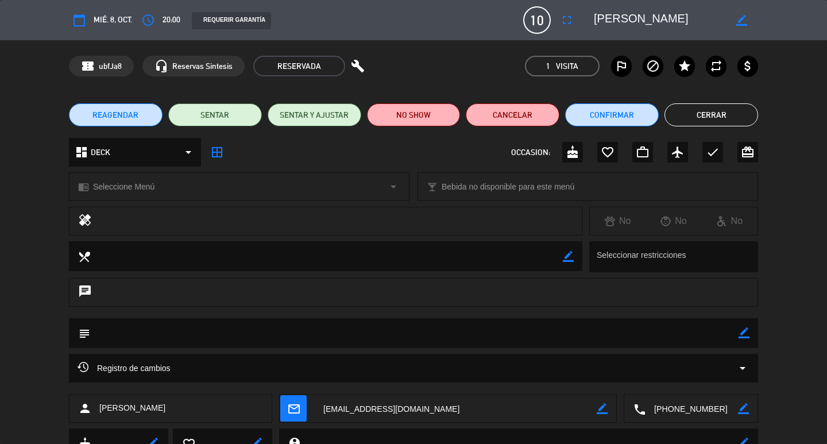
click at [697, 115] on button "Cerrar" at bounding box center [711, 114] width 94 height 23
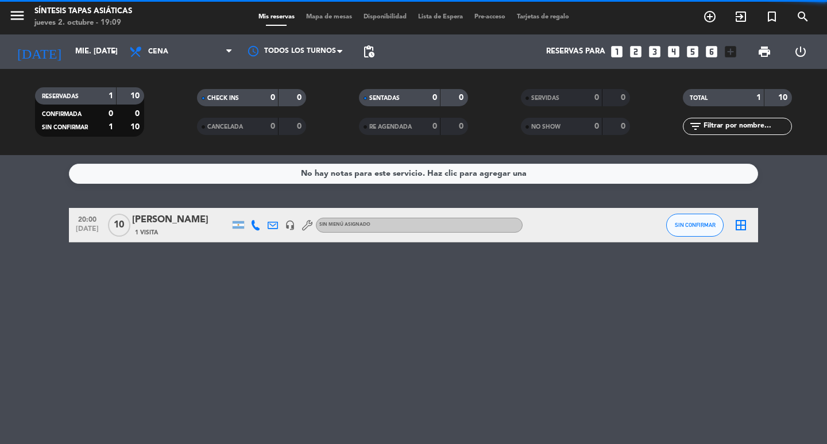
click at [741, 229] on icon "border_all" at bounding box center [741, 225] width 14 height 14
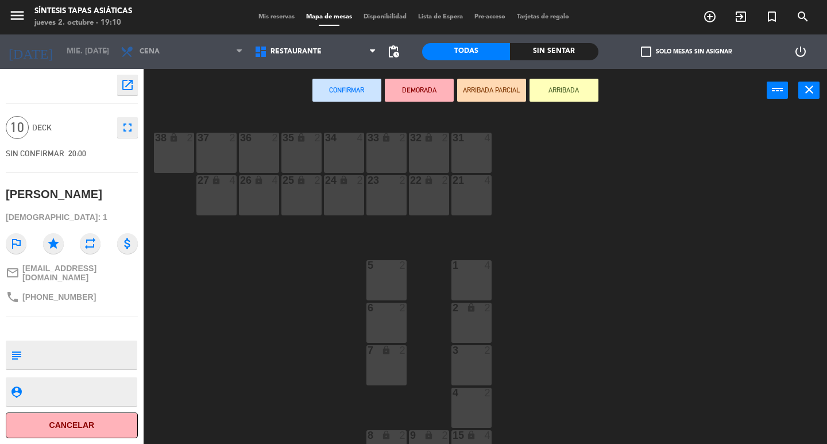
click at [470, 151] on div "31 4" at bounding box center [471, 153] width 40 height 40
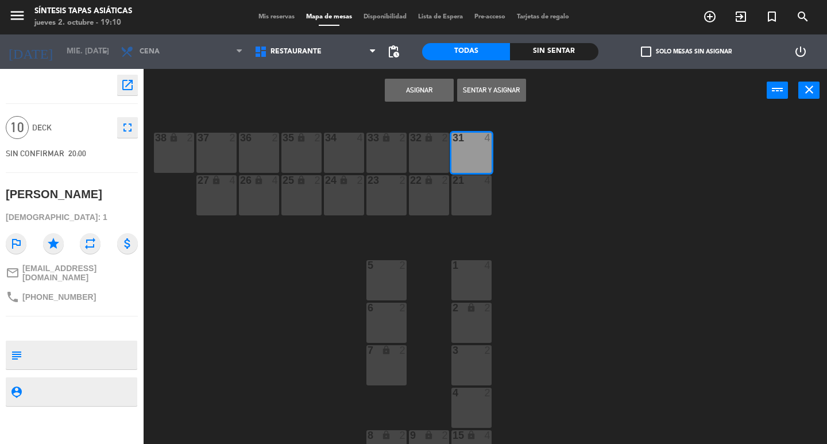
click at [440, 154] on div "32 lock 2" at bounding box center [429, 153] width 40 height 40
click at [396, 158] on div "33 lock 2" at bounding box center [386, 153] width 40 height 40
click at [353, 157] on div "34 4" at bounding box center [344, 153] width 40 height 40
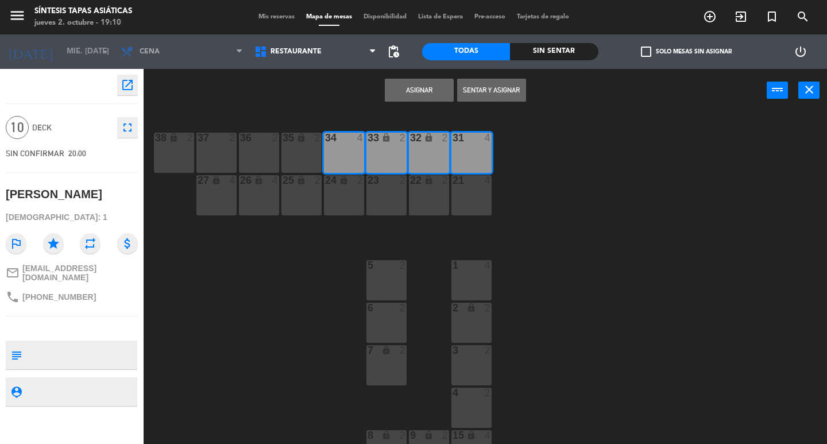
click at [311, 157] on div "35 lock 2" at bounding box center [301, 153] width 40 height 40
click at [440, 95] on button "Asignar" at bounding box center [419, 90] width 69 height 23
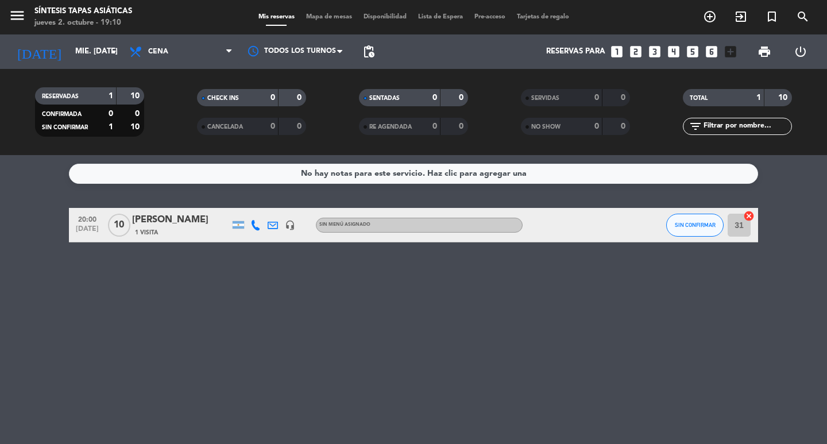
click at [317, 23] on div "menu Síntesis Tapas Asiáticas jueves 2. octubre - 19:10 Mis reservas Mapa de me…" at bounding box center [413, 17] width 827 height 34
click at [323, 20] on span "Mapa de mesas" at bounding box center [328, 17] width 57 height 6
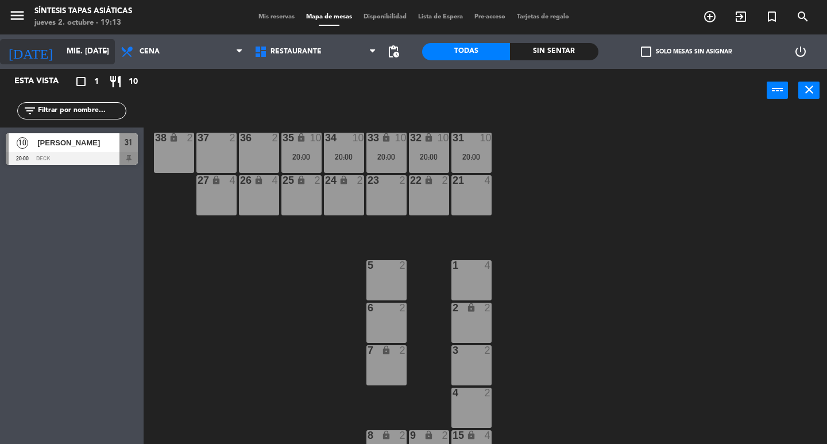
click at [84, 48] on input "mié. [DATE]" at bounding box center [111, 51] width 101 height 21
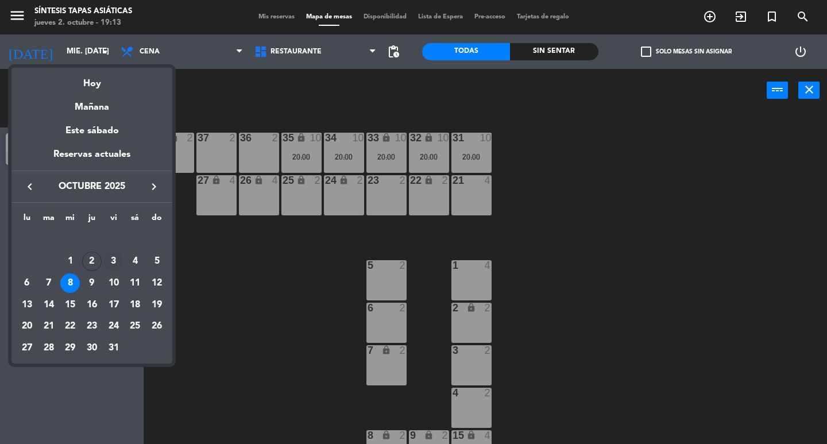
click at [110, 259] on div "3" at bounding box center [114, 261] width 20 height 20
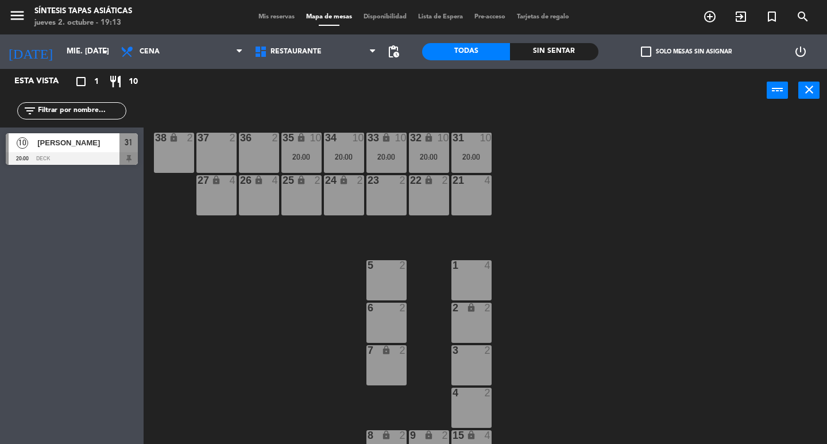
type input "vie. [DATE]"
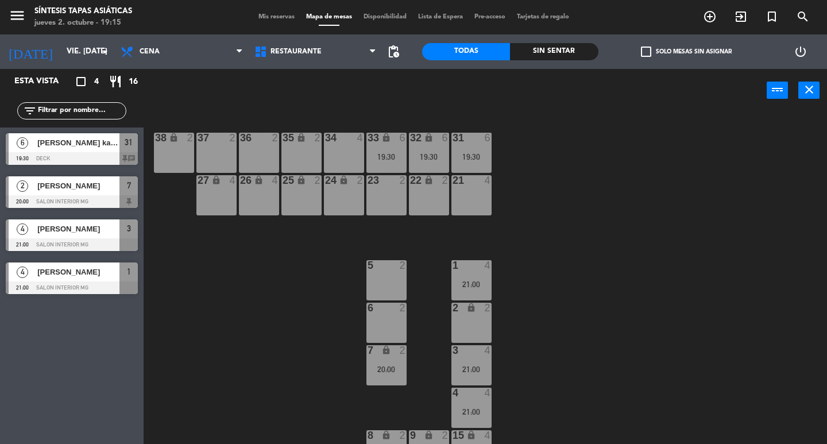
click at [384, 319] on div "6 2" at bounding box center [386, 323] width 40 height 40
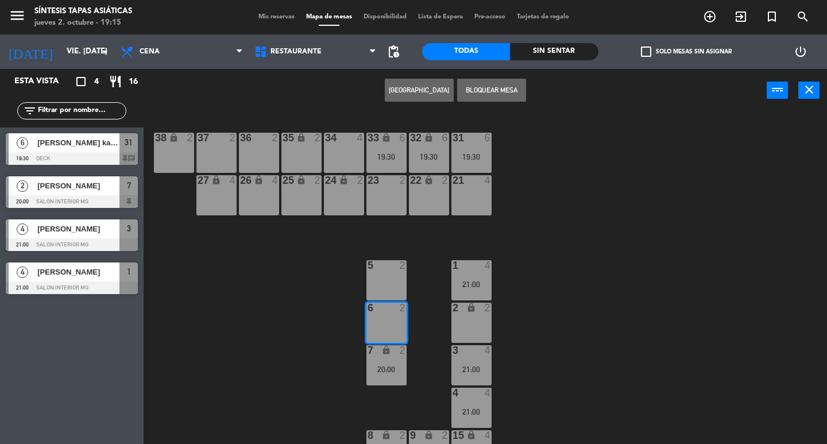
click at [405, 84] on button "[GEOGRAPHIC_DATA]" at bounding box center [419, 90] width 69 height 23
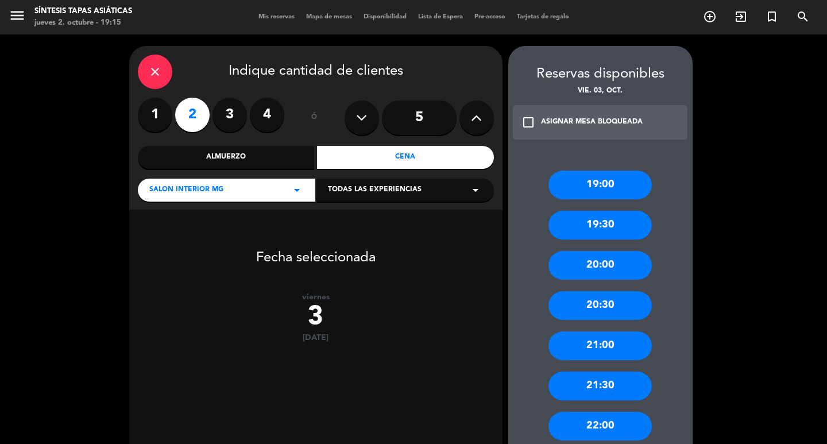
click at [609, 263] on div "20:00" at bounding box center [599, 265] width 103 height 29
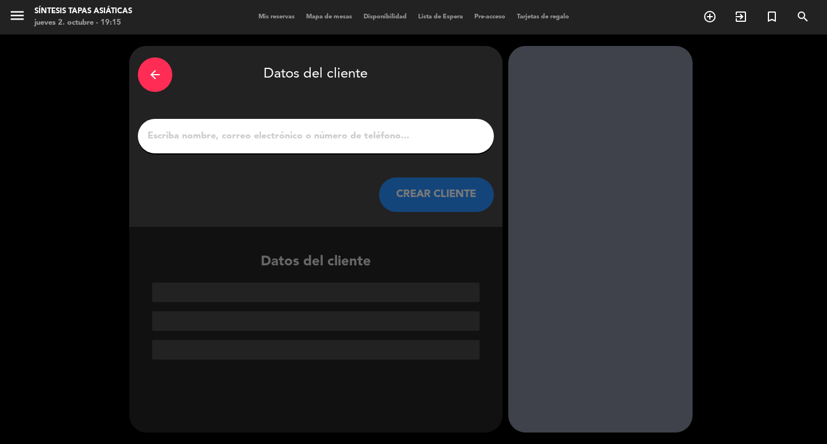
click at [160, 75] on icon "arrow_back" at bounding box center [155, 75] width 14 height 14
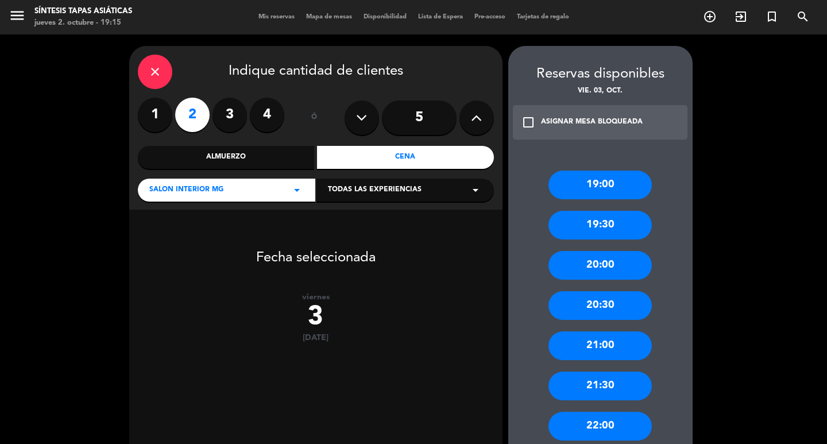
click at [618, 340] on div "21:00" at bounding box center [599, 345] width 103 height 29
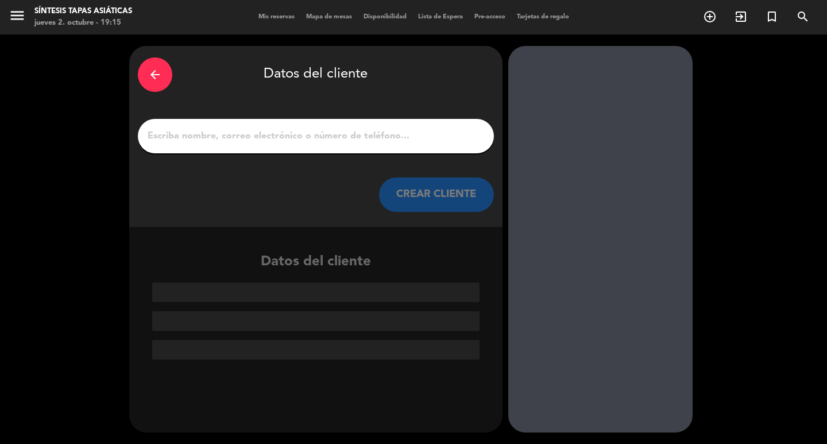
click at [264, 136] on input "1" at bounding box center [315, 136] width 339 height 16
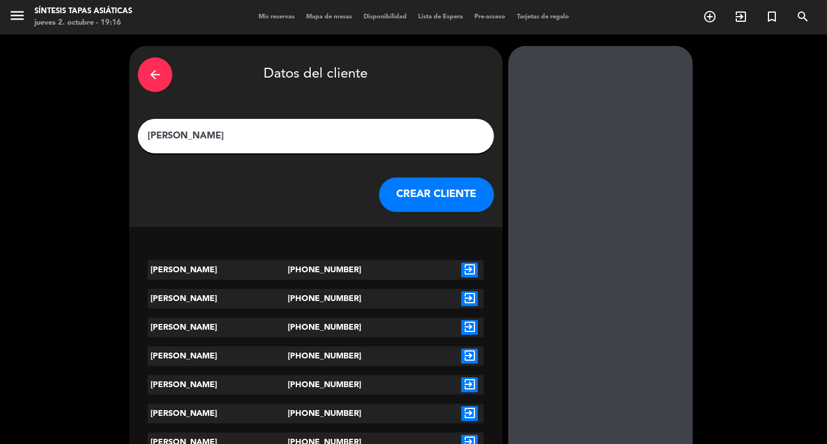
type input "[PERSON_NAME]"
click at [473, 265] on icon "exit_to_app" at bounding box center [469, 269] width 17 height 15
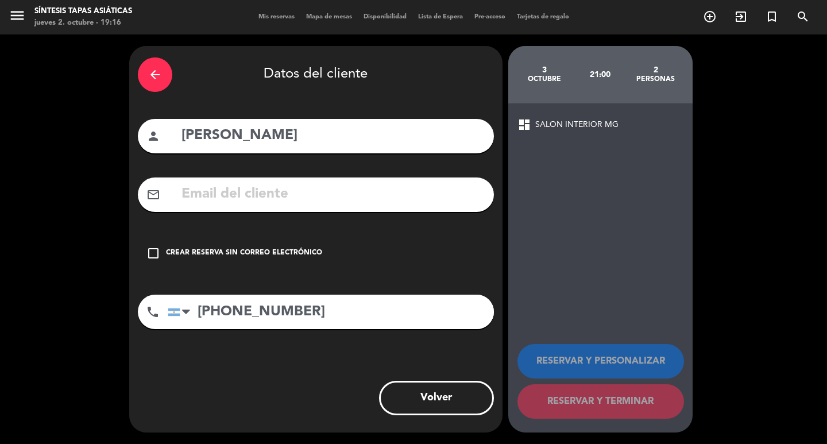
click at [210, 253] on div "Crear reserva sin correo electrónico" at bounding box center [244, 252] width 156 height 11
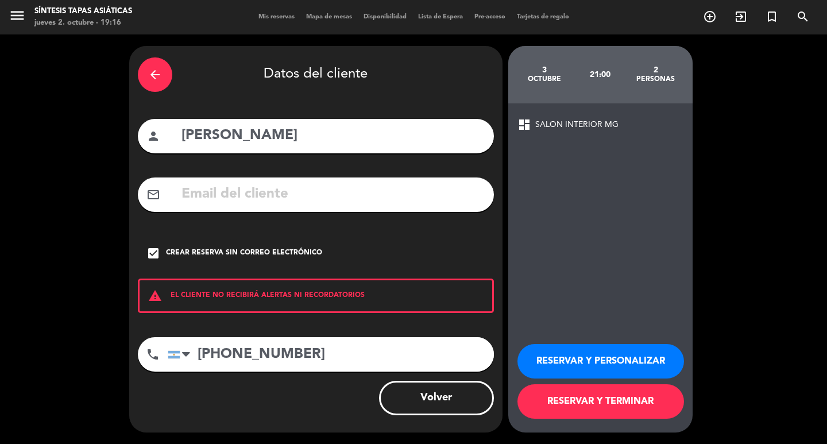
click at [627, 354] on button "RESERVAR Y PERSONALIZAR" at bounding box center [600, 361] width 166 height 34
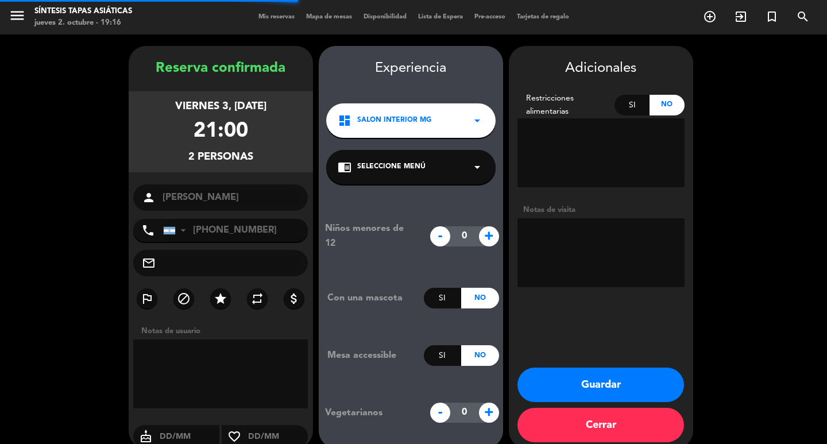
scroll to position [16, 0]
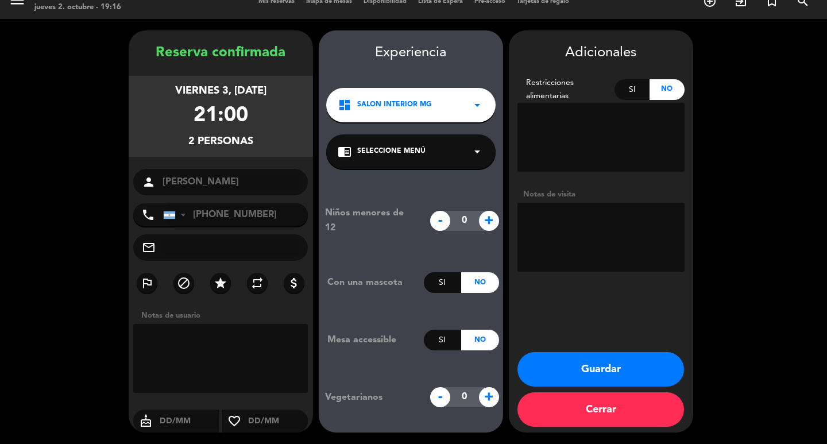
click at [576, 221] on textarea at bounding box center [600, 237] width 167 height 69
type textarea "mesa 6 no mover"
click at [645, 365] on button "Guardar" at bounding box center [600, 369] width 166 height 34
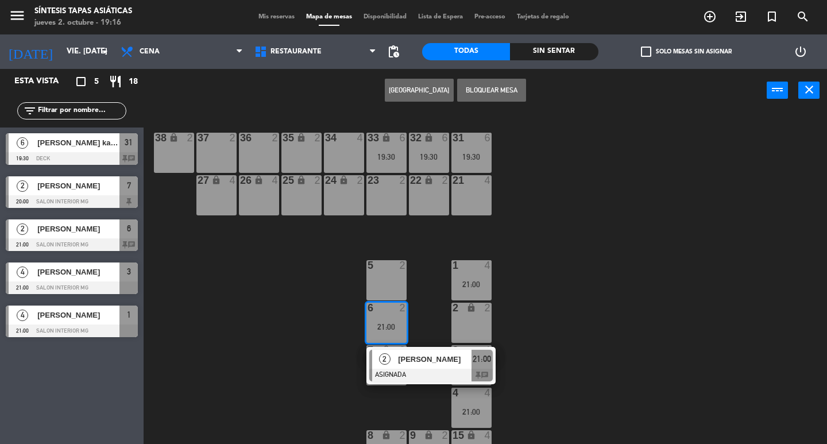
click at [249, 297] on div "31 6 19:30 32 lock 6 19:30 33 lock 6 19:30 34 4 35 lock 2 36 2 37 2 38 lock 2 2…" at bounding box center [489, 278] width 675 height 332
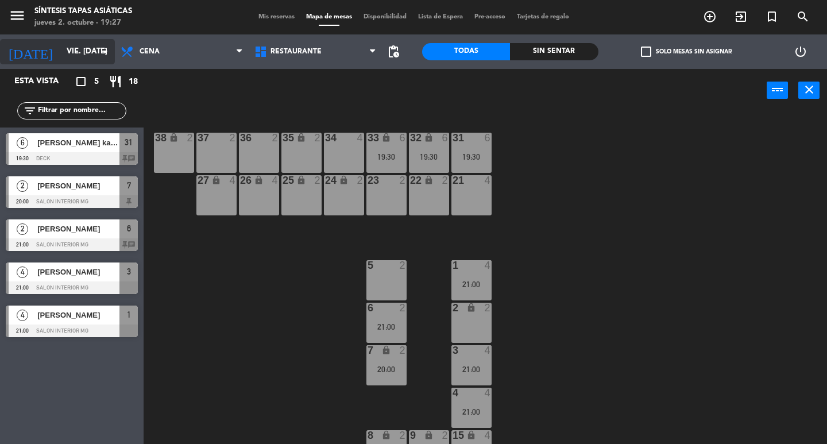
click at [83, 44] on input "vie. [DATE]" at bounding box center [111, 51] width 101 height 21
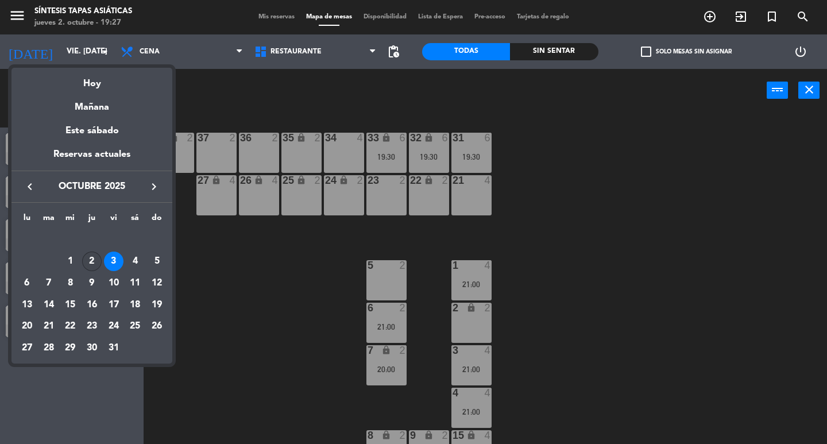
click at [93, 265] on div "2" at bounding box center [92, 261] width 20 height 20
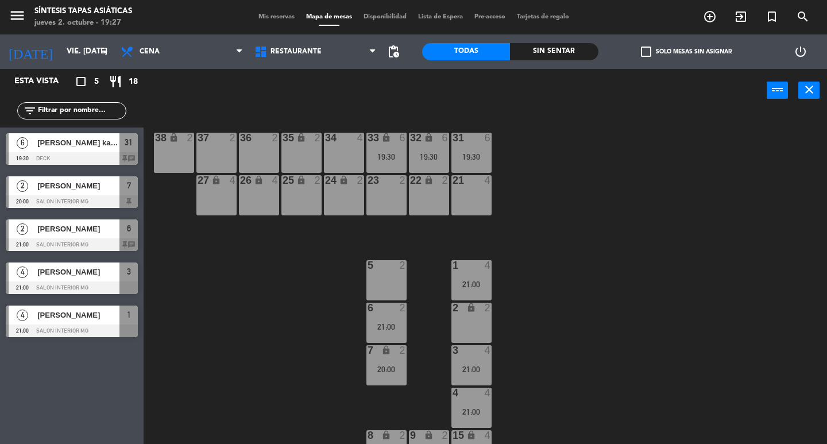
type input "[DEMOGRAPHIC_DATA] [DATE]"
